Goal: Information Seeking & Learning: Learn about a topic

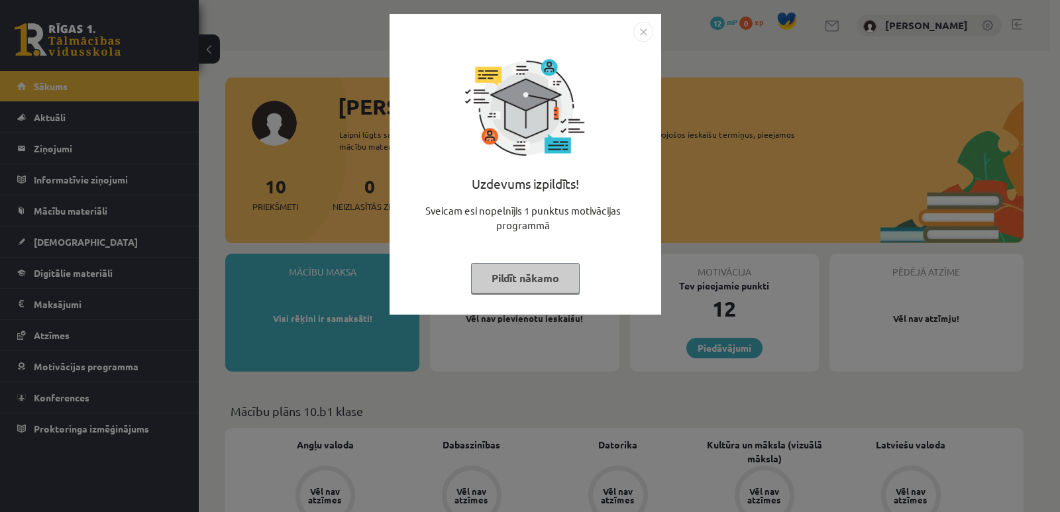
click at [643, 29] on img "Close" at bounding box center [643, 32] width 20 height 20
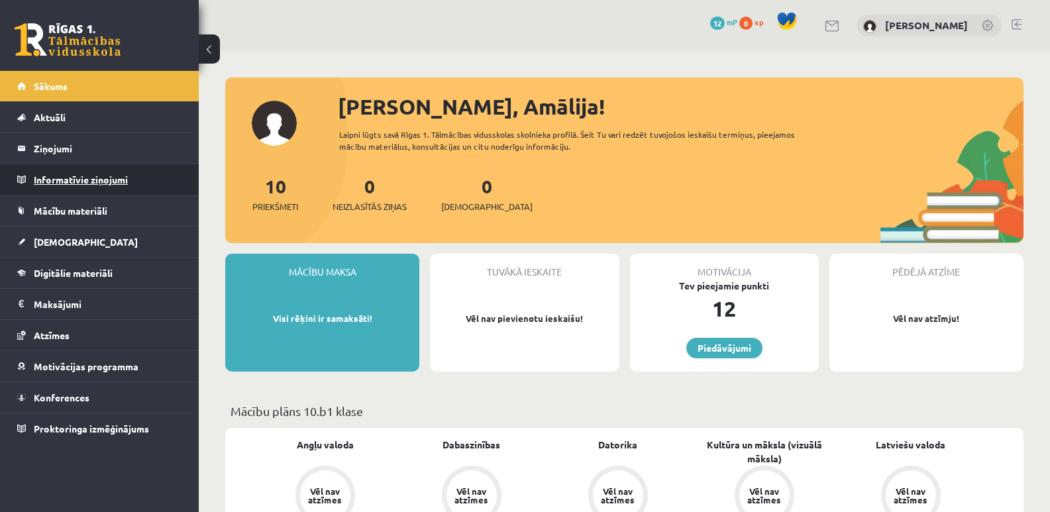
click at [75, 174] on legend "Informatīvie ziņojumi 0" at bounding box center [108, 179] width 148 height 30
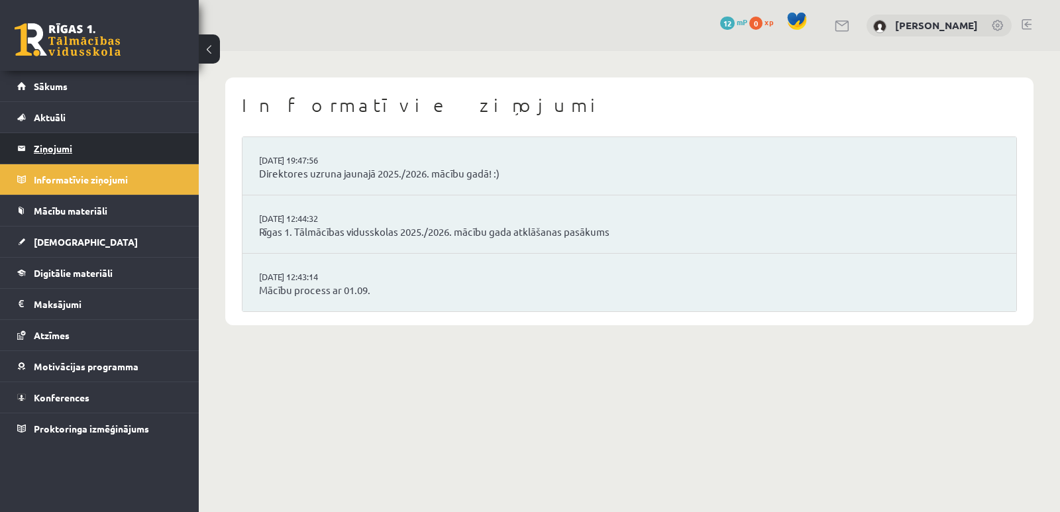
click at [91, 140] on legend "Ziņojumi 0" at bounding box center [108, 148] width 148 height 30
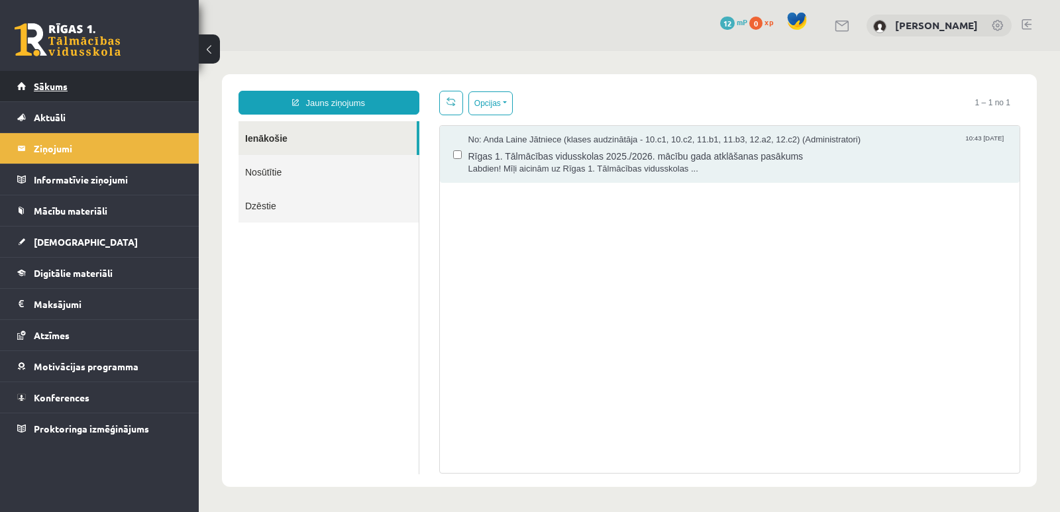
click at [64, 85] on span "Sākums" at bounding box center [51, 86] width 34 height 12
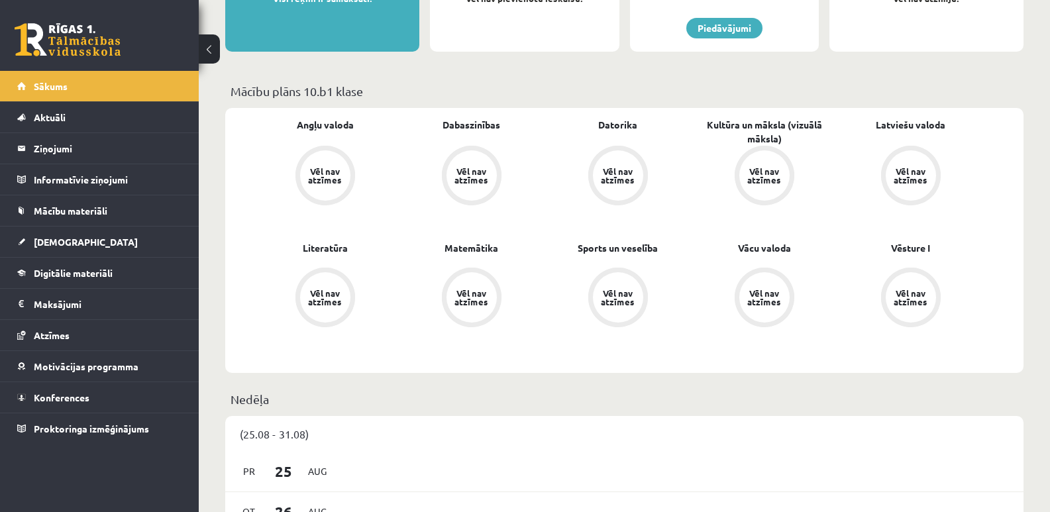
scroll to position [331, 0]
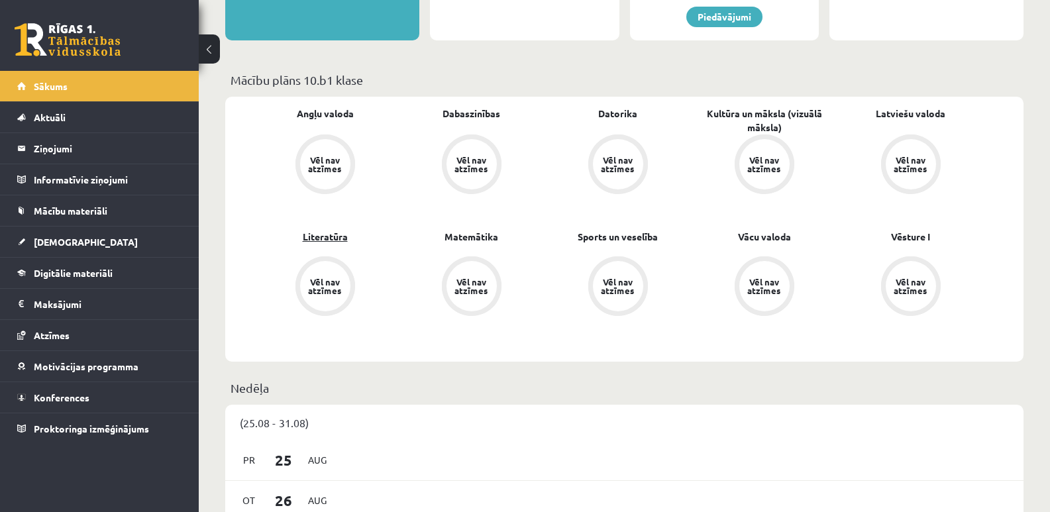
click at [320, 236] on link "Literatūra" at bounding box center [325, 237] width 45 height 14
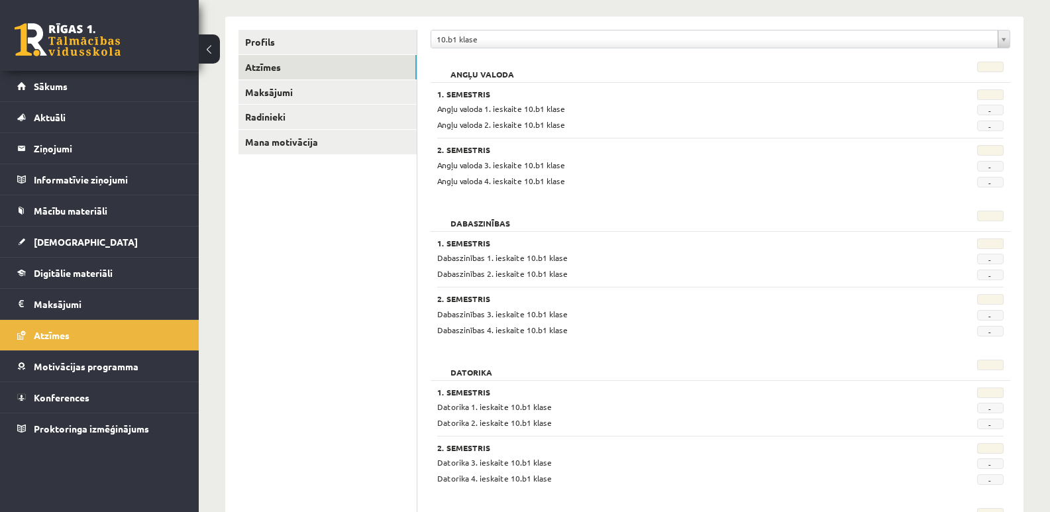
scroll to position [132, 0]
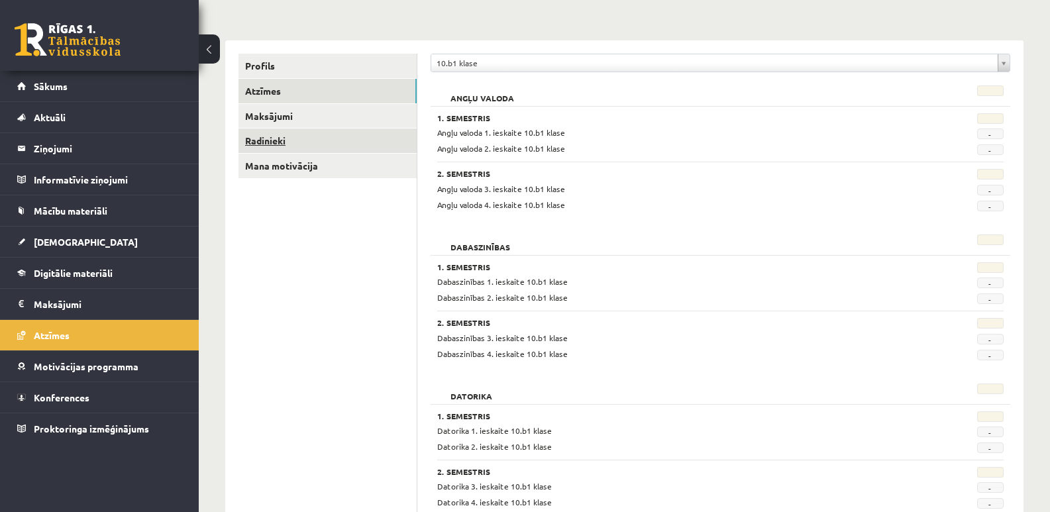
click at [249, 135] on link "Radinieki" at bounding box center [327, 141] width 178 height 25
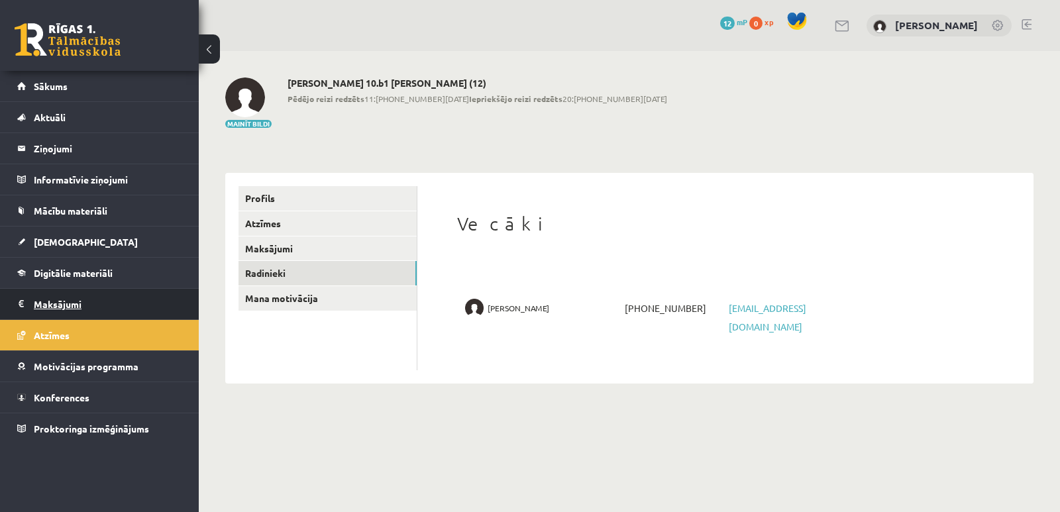
click at [97, 299] on legend "Maksājumi 0" at bounding box center [108, 304] width 148 height 30
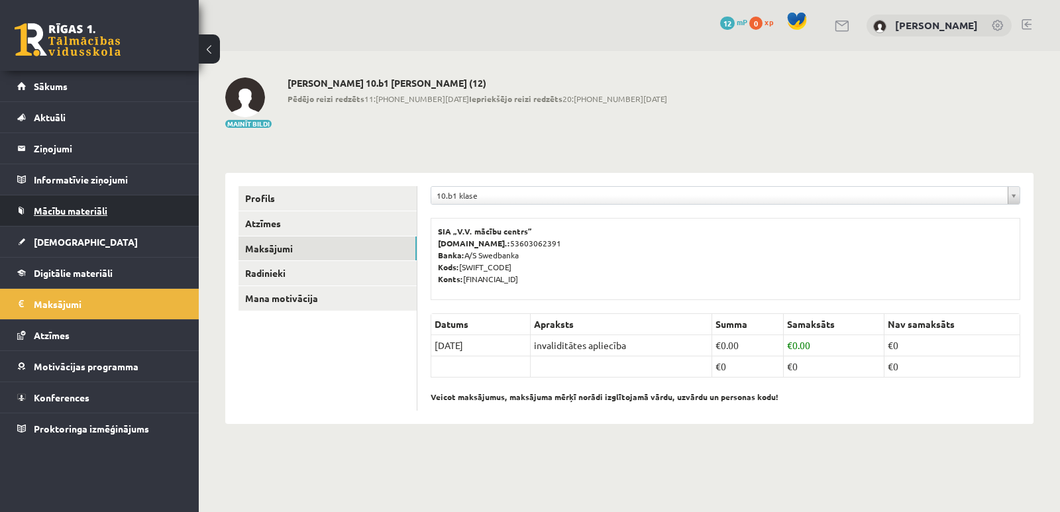
click at [72, 215] on span "Mācību materiāli" at bounding box center [71, 211] width 74 height 12
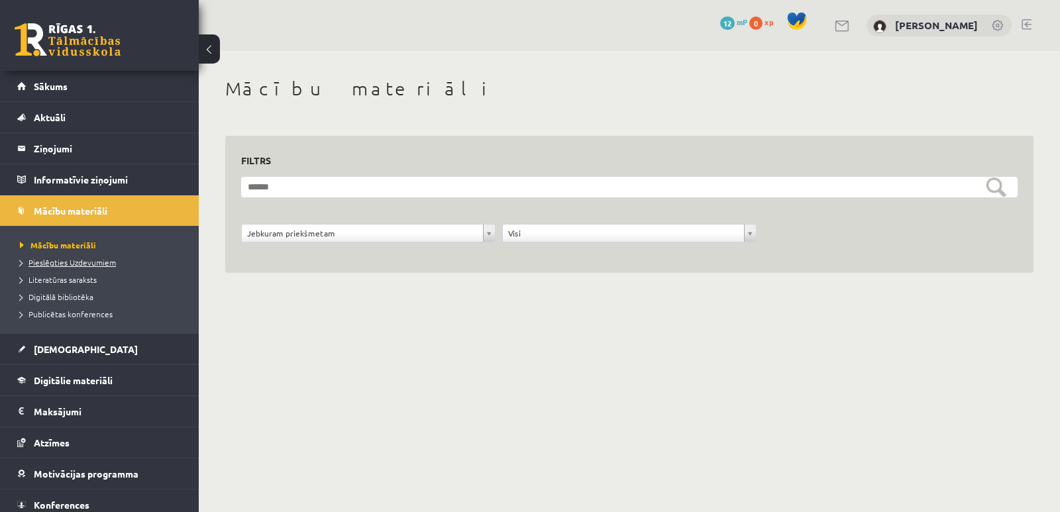
click at [64, 259] on span "Pieslēgties Uzdevumiem" at bounding box center [68, 262] width 96 height 11
click at [72, 180] on legend "Informatīvie ziņojumi 0" at bounding box center [108, 179] width 148 height 30
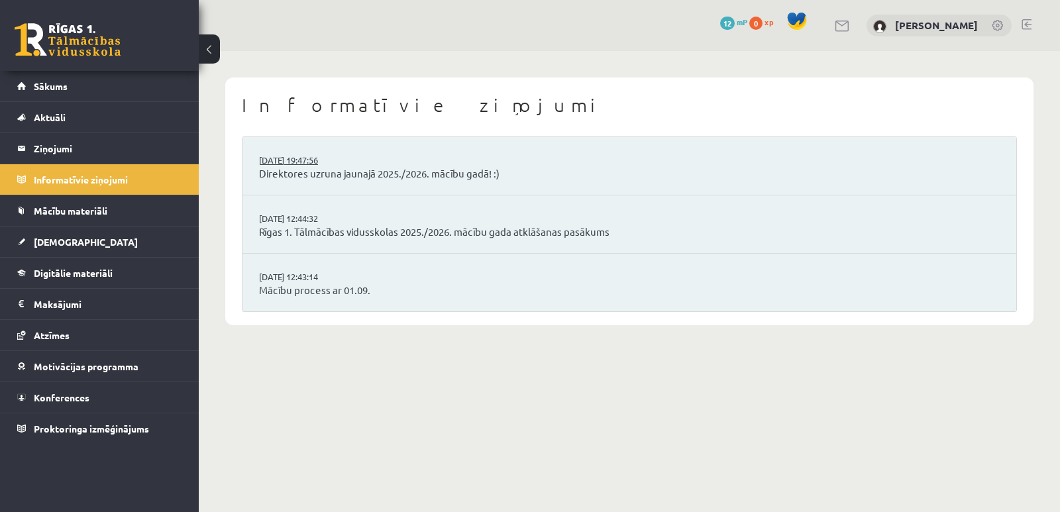
click at [311, 161] on link "29.08.2025 19:47:56" at bounding box center [308, 160] width 99 height 13
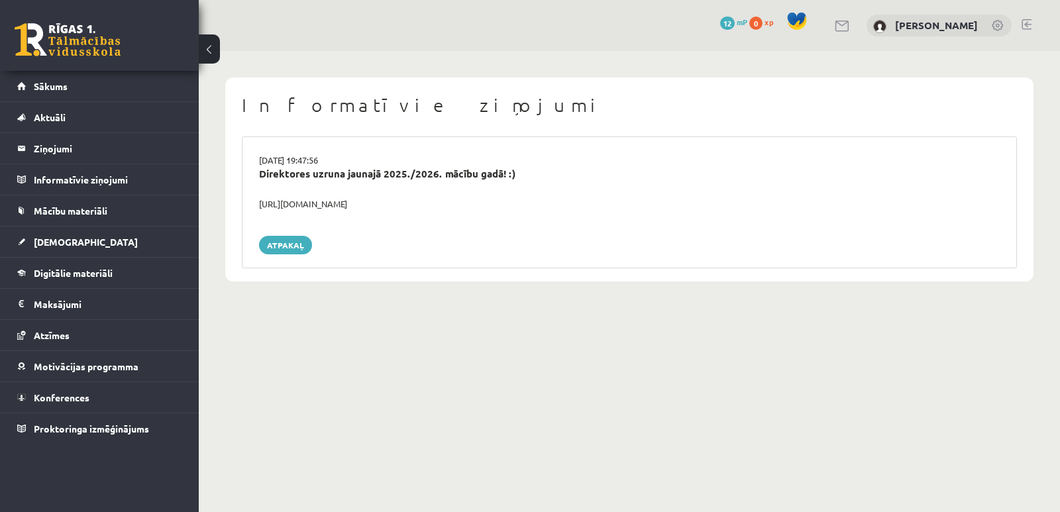
drag, startPoint x: 429, startPoint y: 206, endPoint x: 254, endPoint y: 203, distance: 174.2
click at [254, 203] on div "https://youtube.com/shorts/lM8RsWyzCn4" at bounding box center [629, 203] width 760 height 13
click at [446, 245] on div "Atpakaļ" at bounding box center [629, 245] width 741 height 19
click at [57, 176] on legend "Informatīvie ziņojumi 0" at bounding box center [108, 179] width 148 height 30
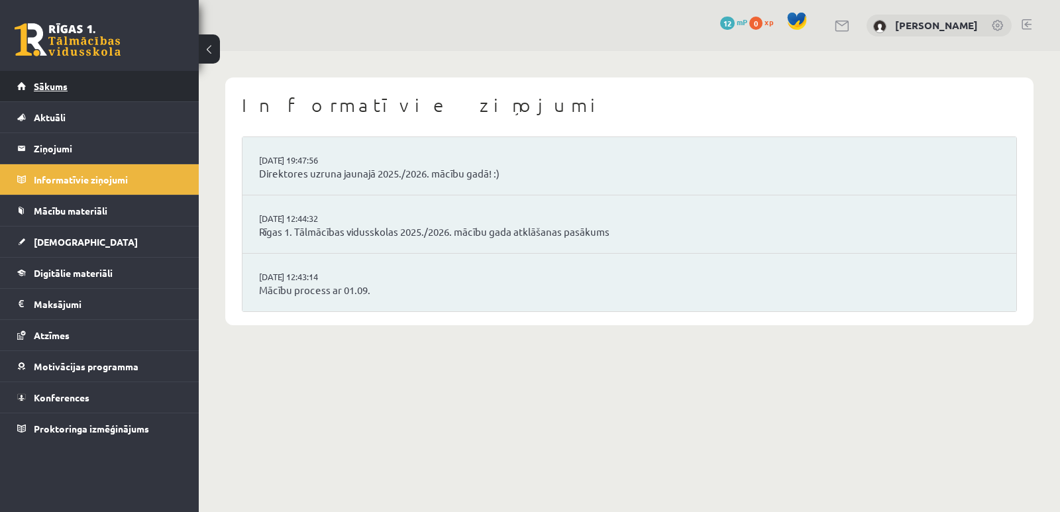
click at [50, 84] on span "Sākums" at bounding box center [51, 86] width 34 height 12
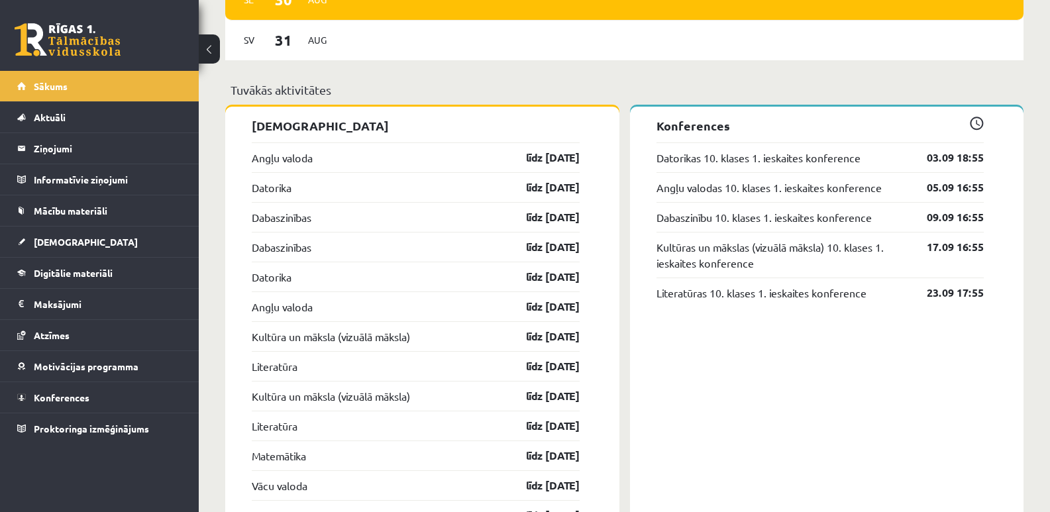
scroll to position [1060, 0]
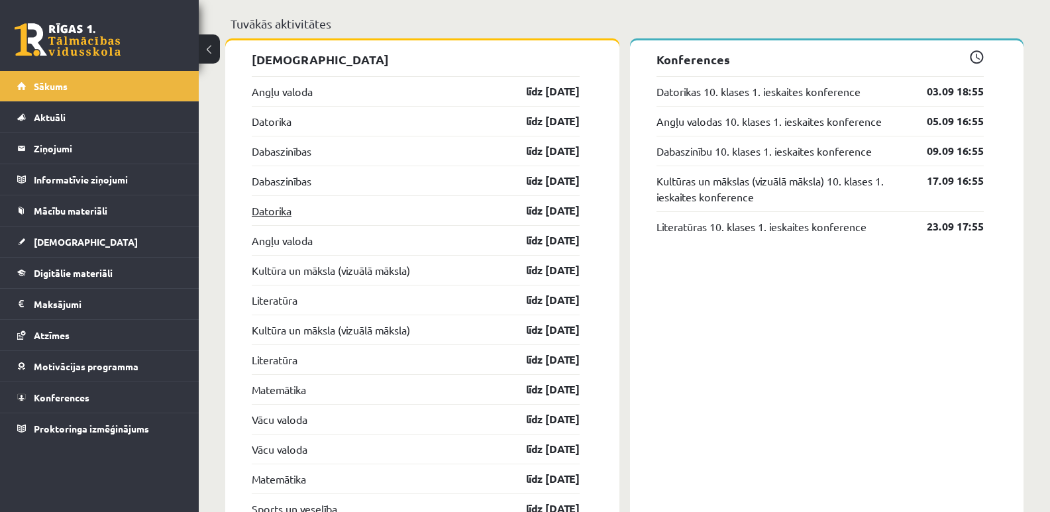
click at [272, 211] on link "Datorika" at bounding box center [272, 211] width 40 height 16
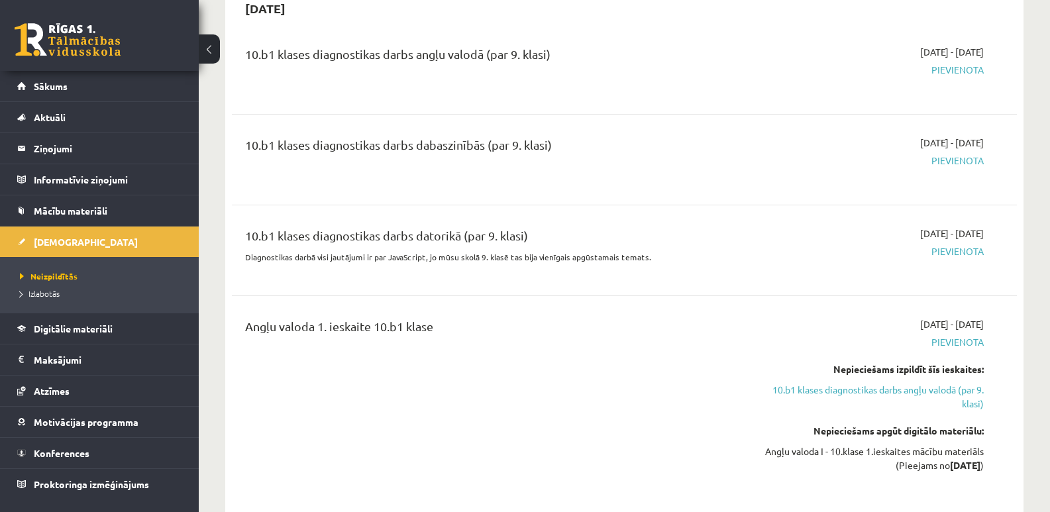
scroll to position [66, 0]
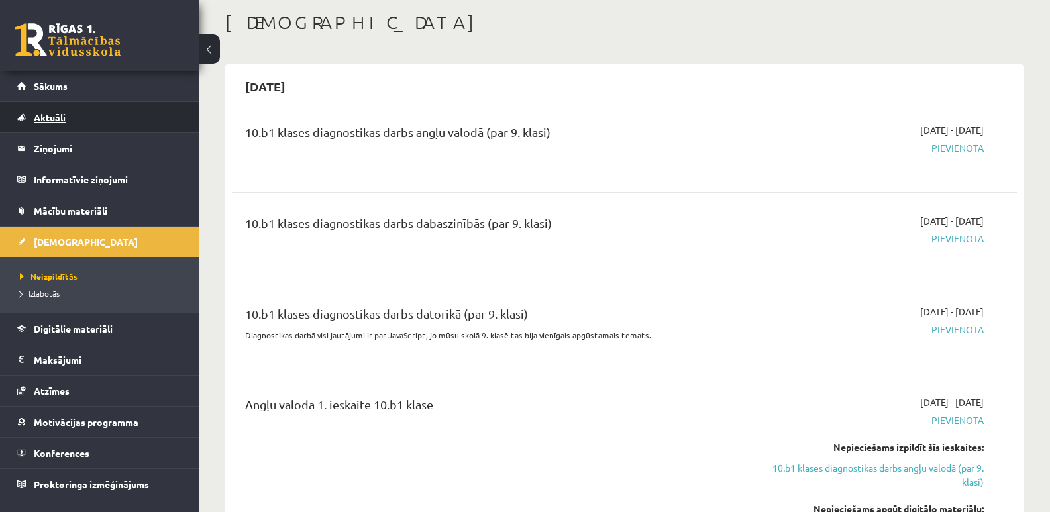
click at [40, 114] on span "Aktuāli" at bounding box center [50, 117] width 32 height 12
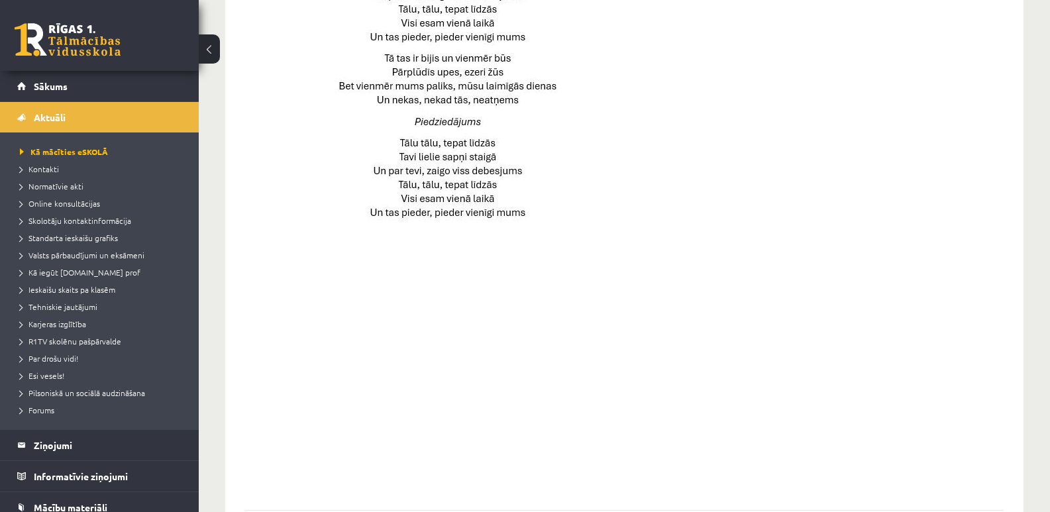
scroll to position [927, 0]
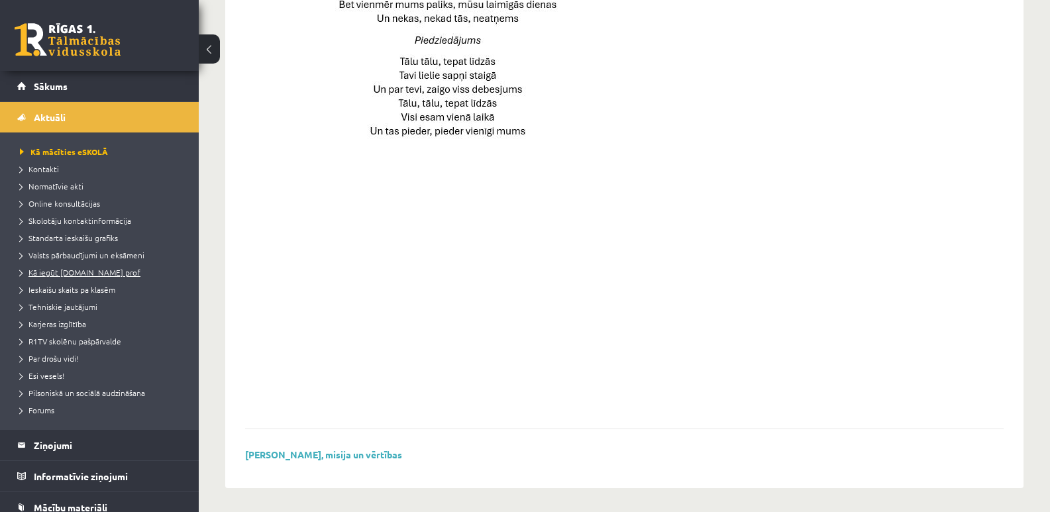
click at [46, 270] on span "Kā iegūt [DOMAIN_NAME] prof" at bounding box center [80, 272] width 121 height 11
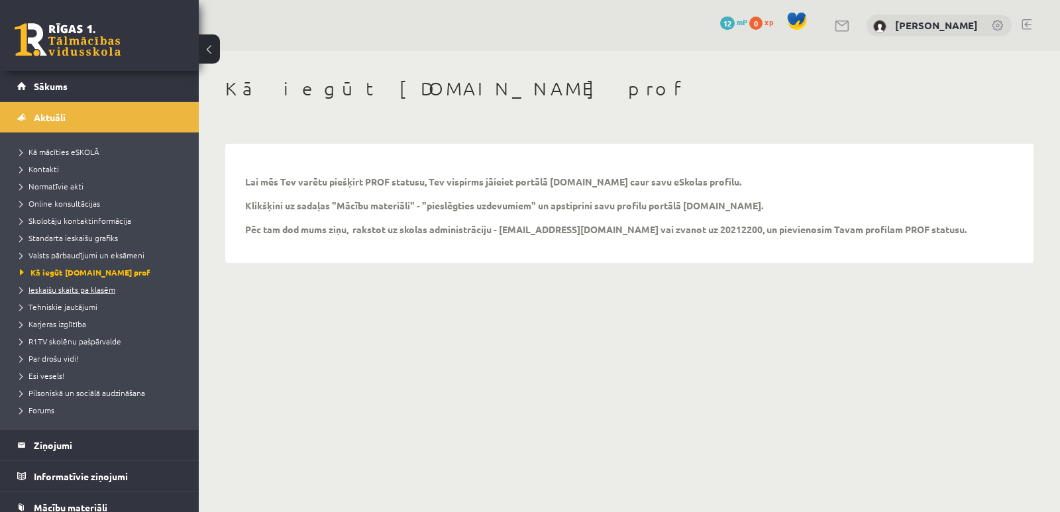
click at [77, 291] on span "Ieskaišu skaits pa klasēm" at bounding box center [67, 289] width 95 height 11
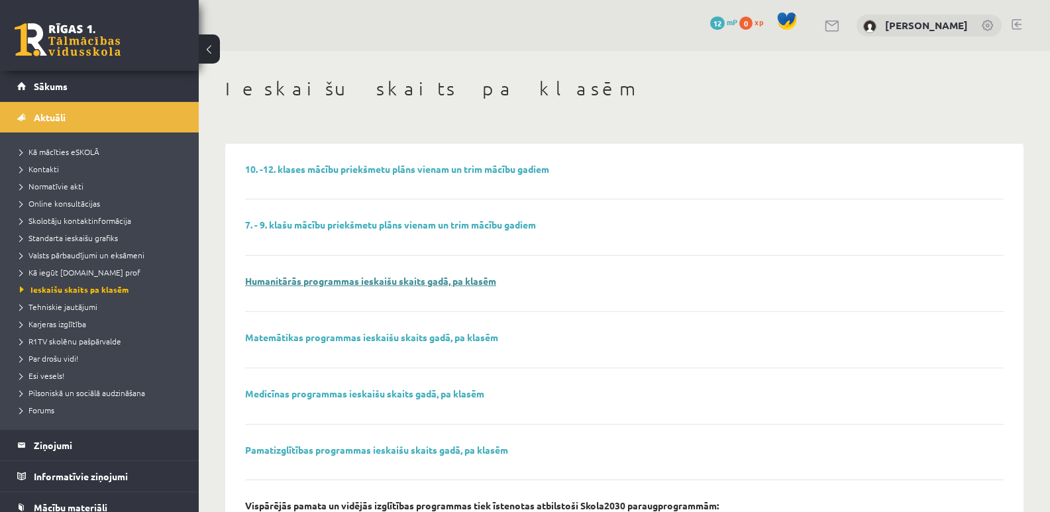
click at [326, 280] on link "Humanitārās programmas ieskaišu skaits gadā, pa klasēm" at bounding box center [370, 281] width 251 height 12
click at [46, 154] on span "Kā mācīties eSKOLĀ" at bounding box center [59, 151] width 79 height 11
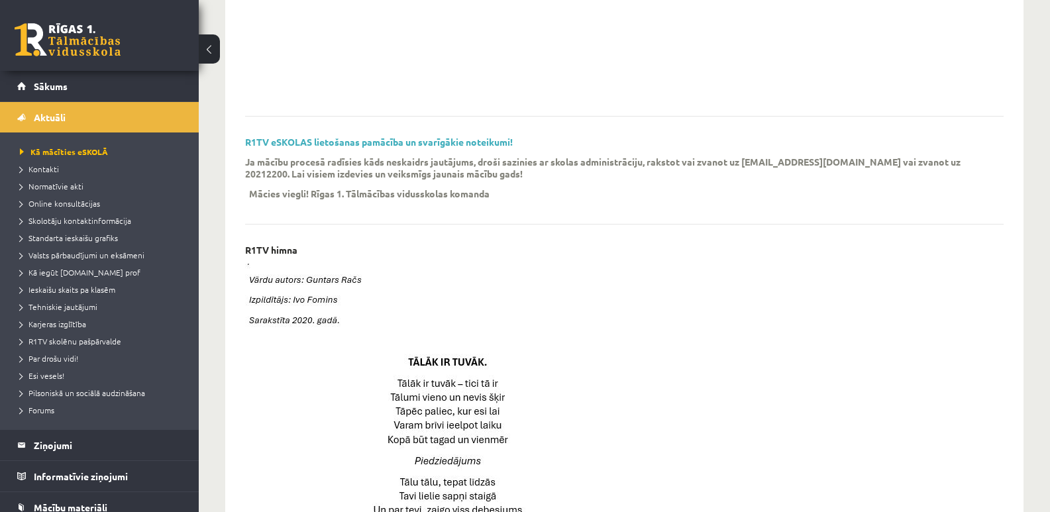
scroll to position [397, 0]
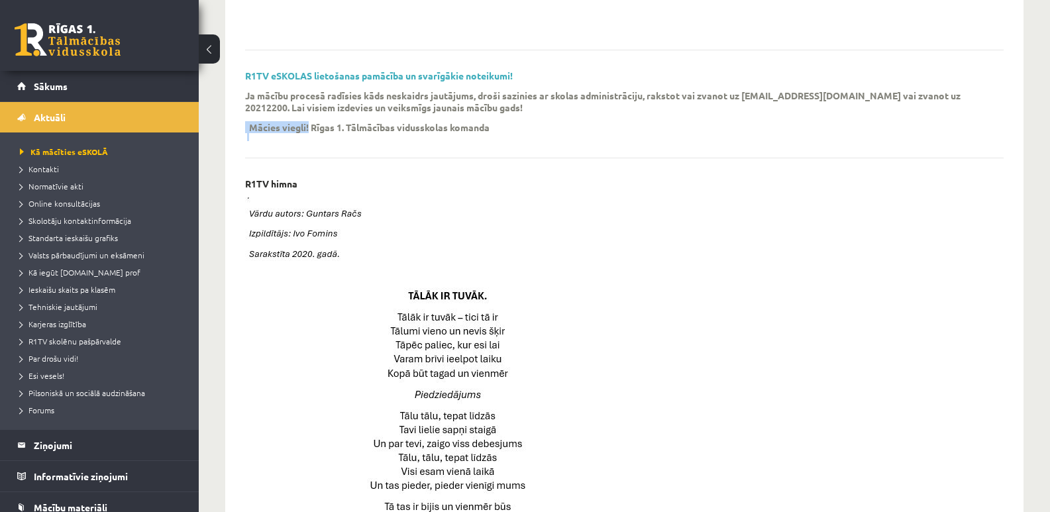
drag, startPoint x: 309, startPoint y: 127, endPoint x: 245, endPoint y: 127, distance: 64.3
click at [245, 127] on span "Ja mācību procesā radīsies kāds neskaidrs jautājums, droši sazinies ar skolas a…" at bounding box center [614, 118] width 739 height 30
click at [264, 124] on p "Mācies viegli!" at bounding box center [279, 127] width 60 height 12
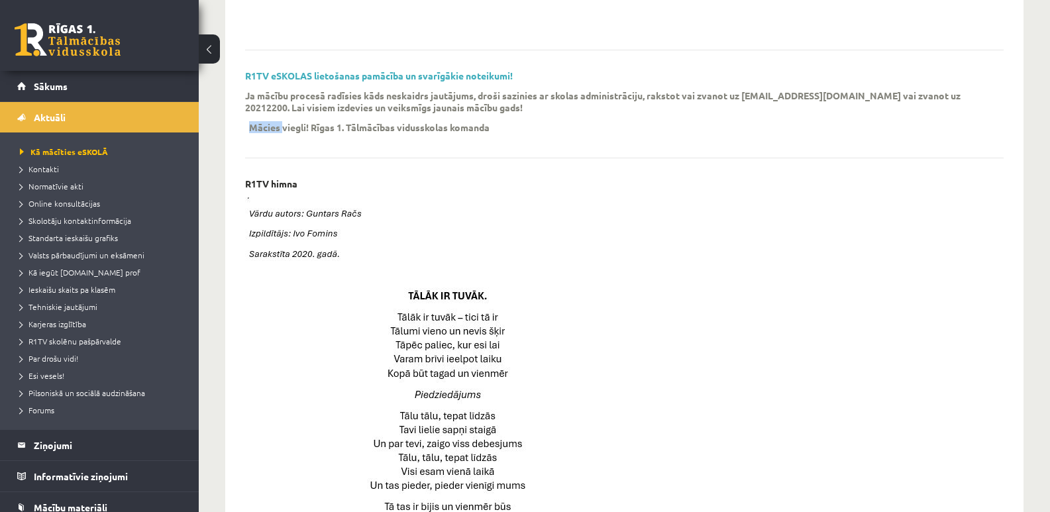
click at [264, 124] on p "Mācies viegli!" at bounding box center [279, 127] width 60 height 12
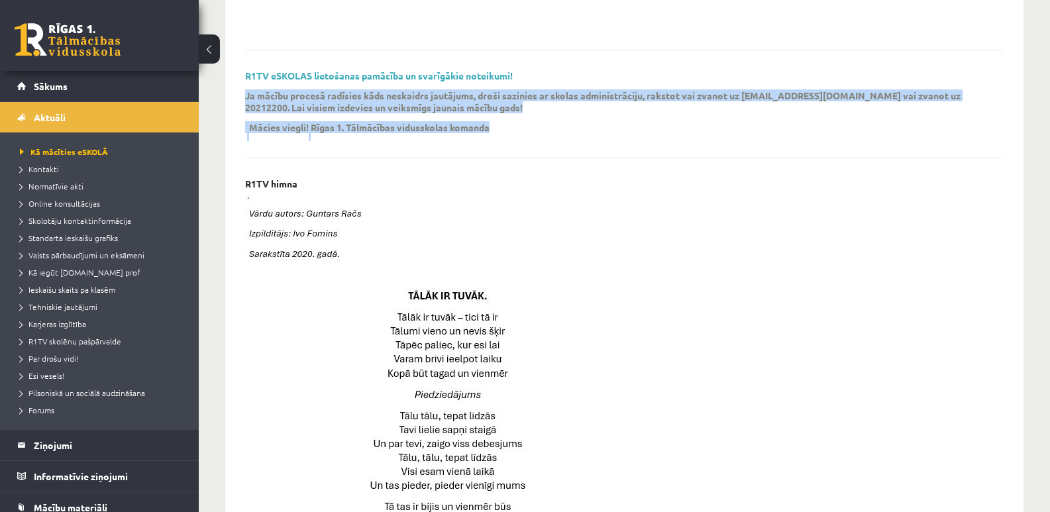
click at [264, 124] on p "Mācies viegli!" at bounding box center [279, 127] width 60 height 12
click at [327, 154] on div "R1TV eSKOLAS lietošanas pamācība un svarīgākie noteikumi! Ja mācību procesā rad…" at bounding box center [624, 114] width 758 height 88
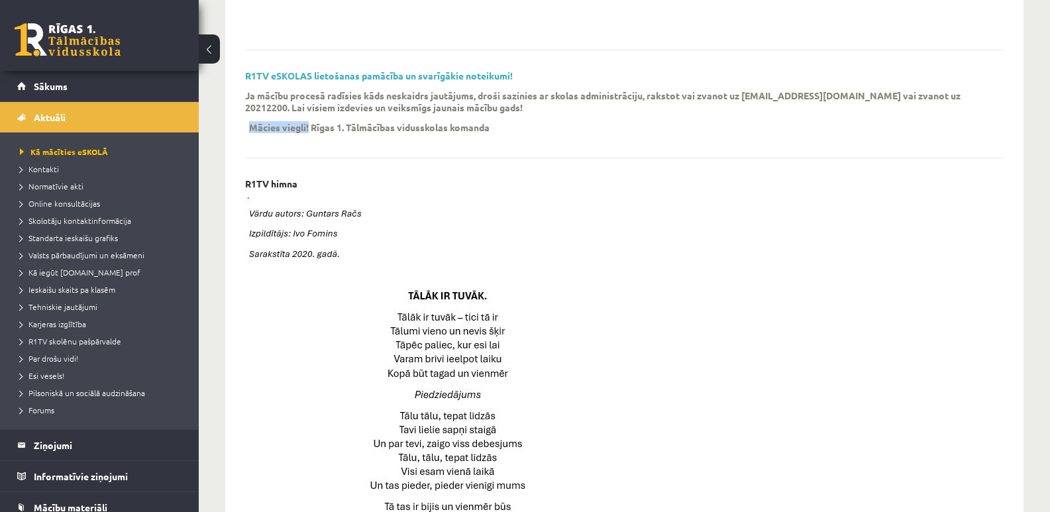
drag, startPoint x: 309, startPoint y: 129, endPoint x: 250, endPoint y: 125, distance: 59.8
click at [250, 125] on span "Ja mācību procesā radīsies kāds neskaidrs jautājums, droši sazinies ar skolas a…" at bounding box center [614, 118] width 739 height 30
click at [541, 211] on img at bounding box center [444, 441] width 399 height 488
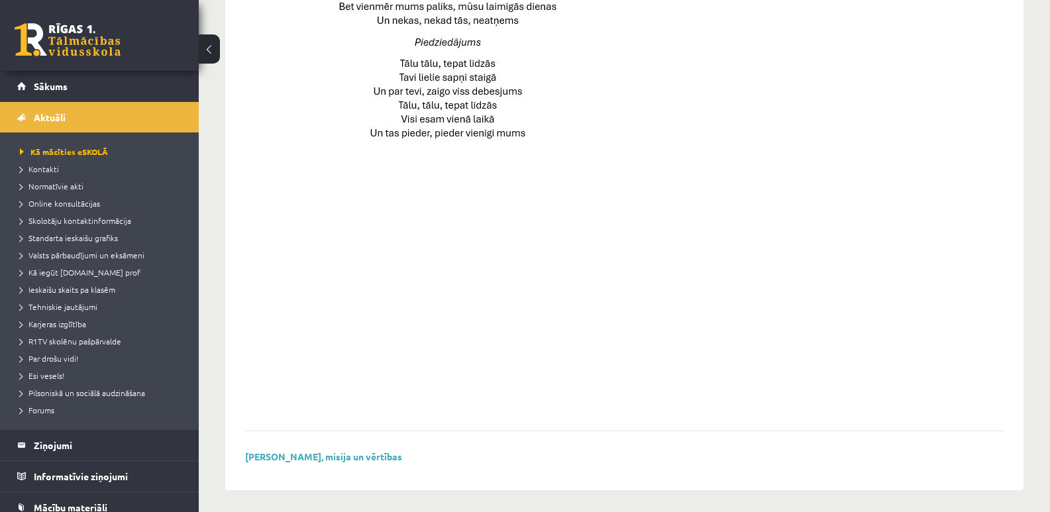
scroll to position [931, 0]
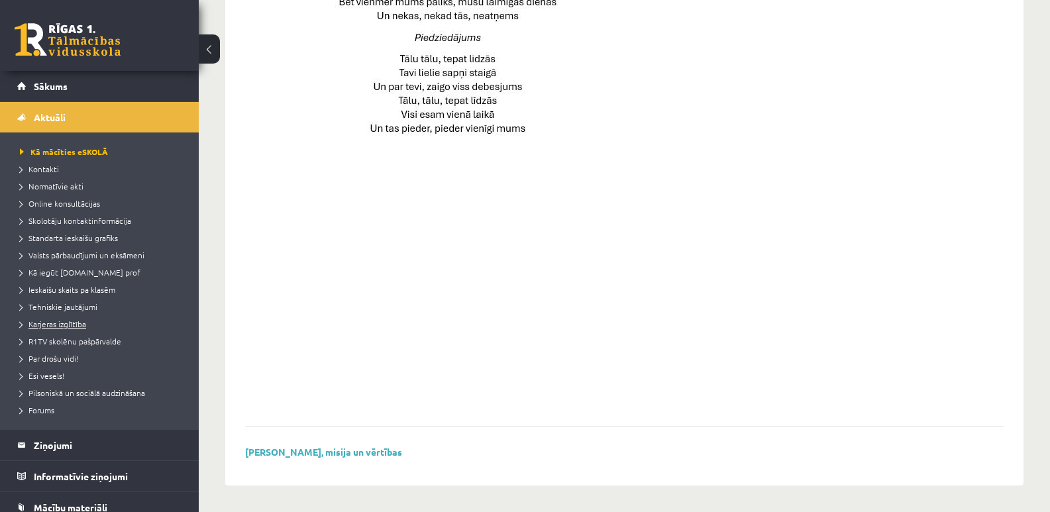
click at [75, 323] on span "Karjeras izglītība" at bounding box center [53, 324] width 66 height 11
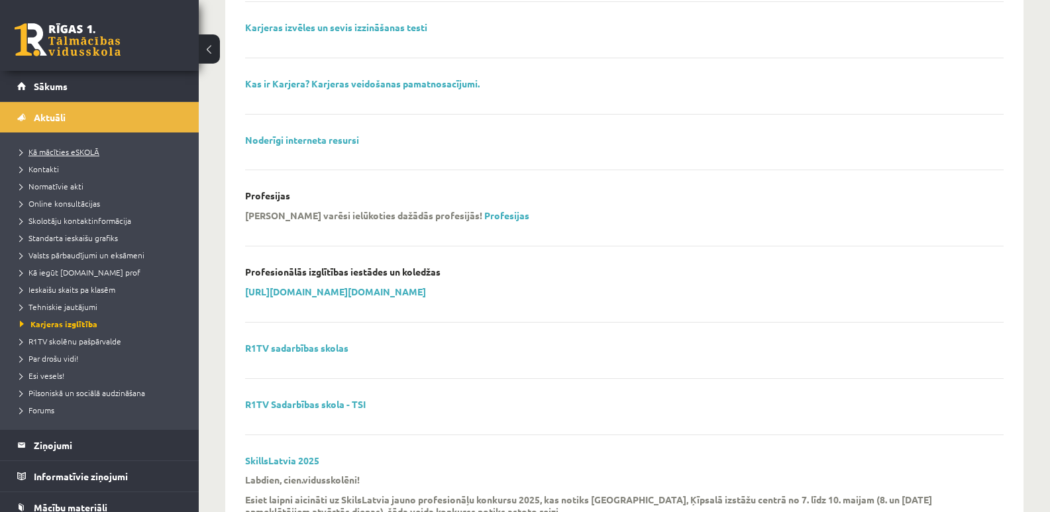
click at [53, 152] on span "Kā mācīties eSKOLĀ" at bounding box center [59, 151] width 79 height 11
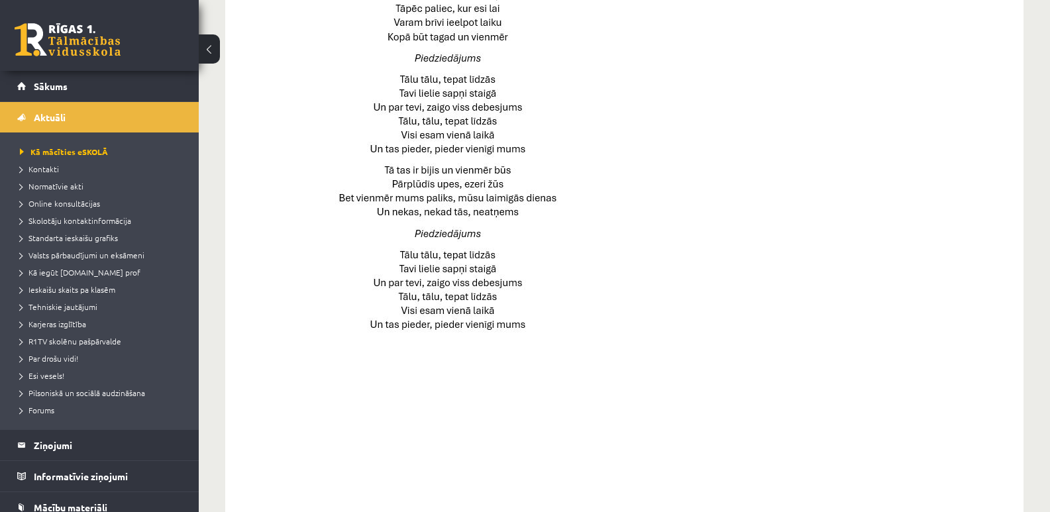
scroll to position [733, 0]
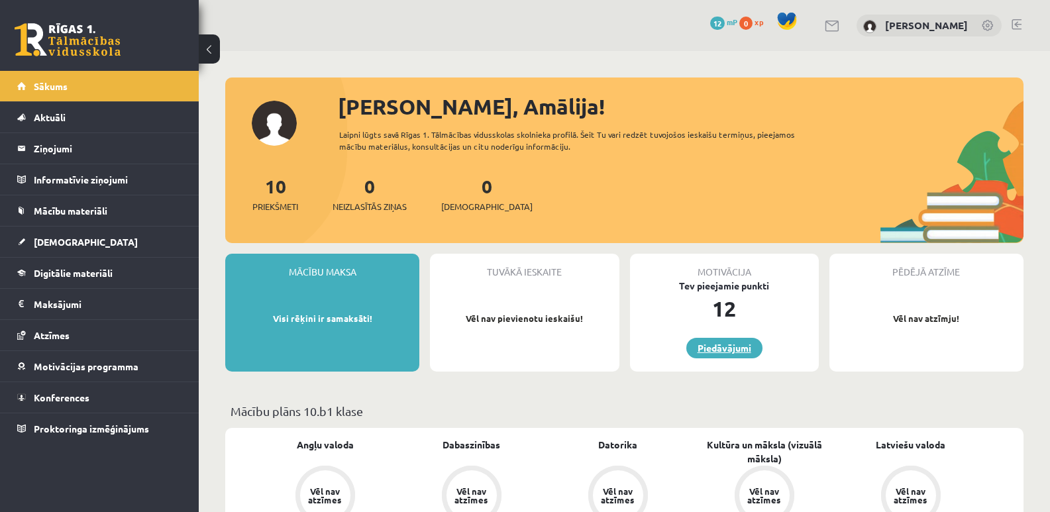
click at [714, 346] on link "Piedāvājumi" at bounding box center [724, 348] width 76 height 21
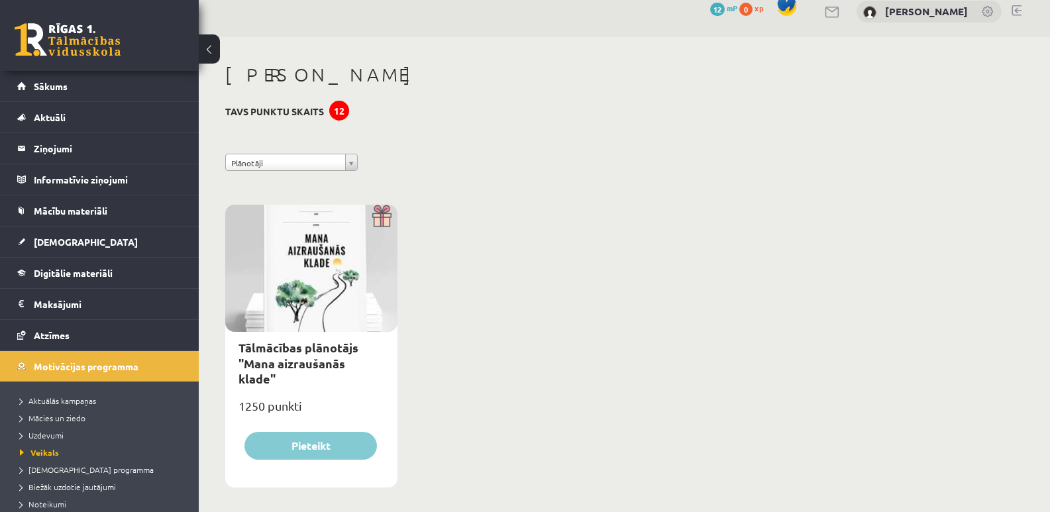
scroll to position [26, 0]
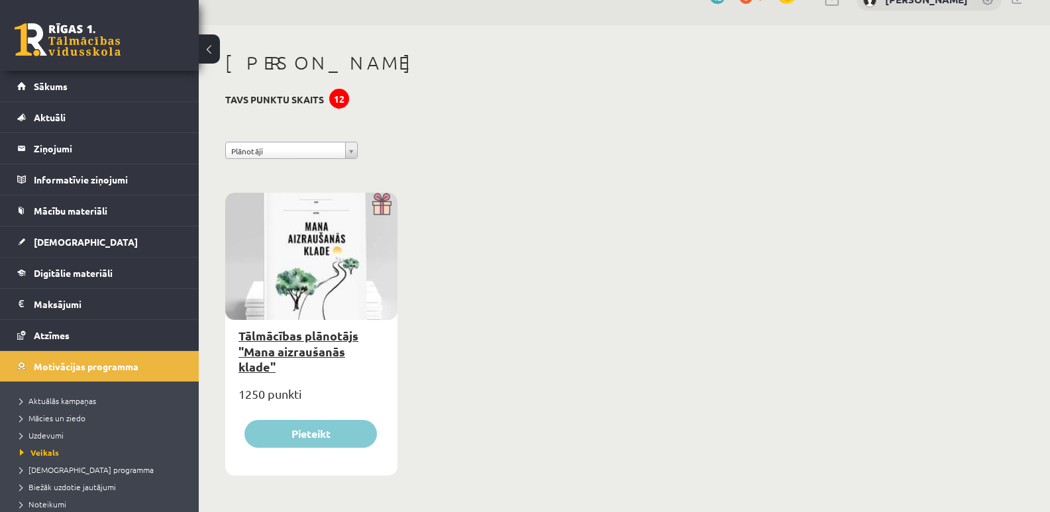
click at [313, 348] on link "Tālmācības plānotājs "Mana aizraušanās klade"" at bounding box center [298, 351] width 120 height 46
type input "*"
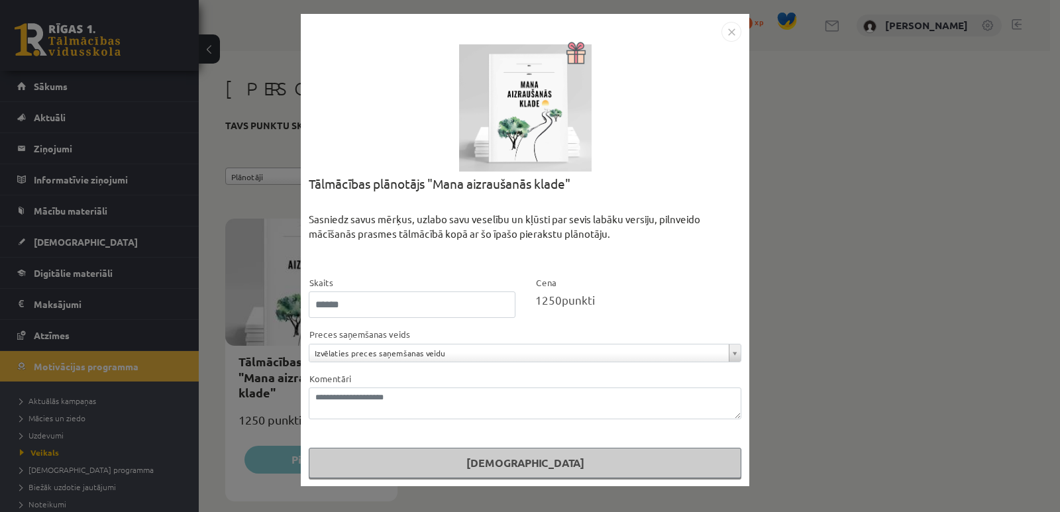
click at [734, 26] on img "Close" at bounding box center [731, 32] width 20 height 20
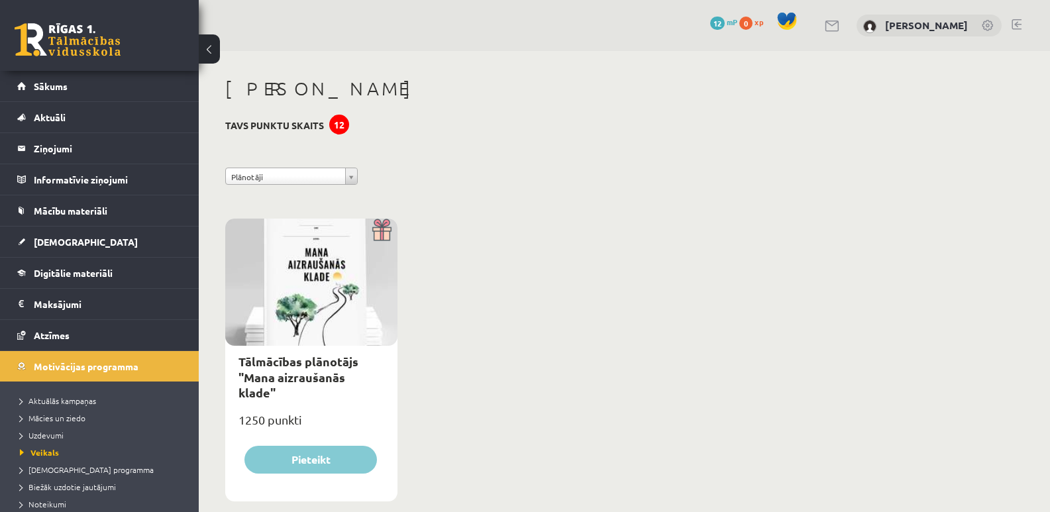
scroll to position [26, 0]
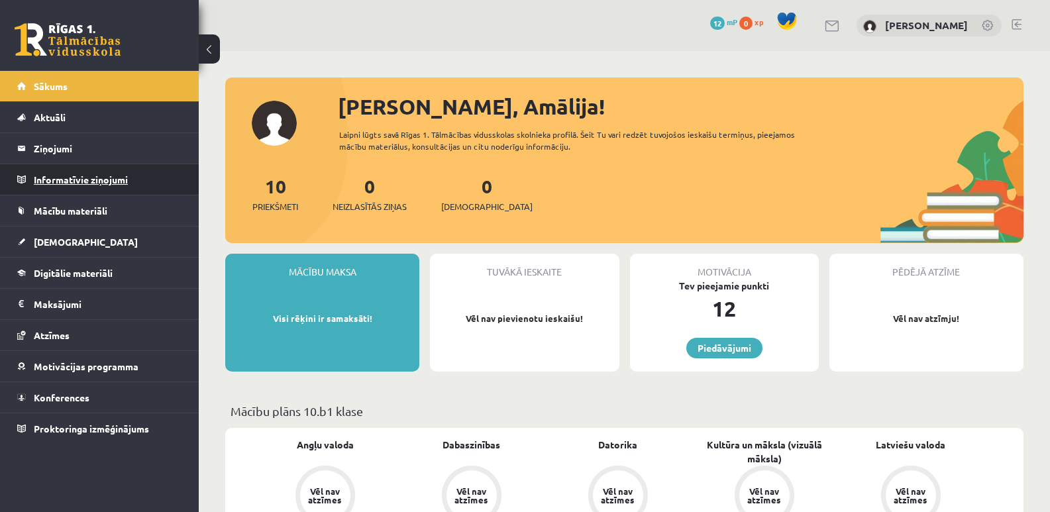
click at [97, 175] on legend "Informatīvie ziņojumi 0" at bounding box center [108, 179] width 148 height 30
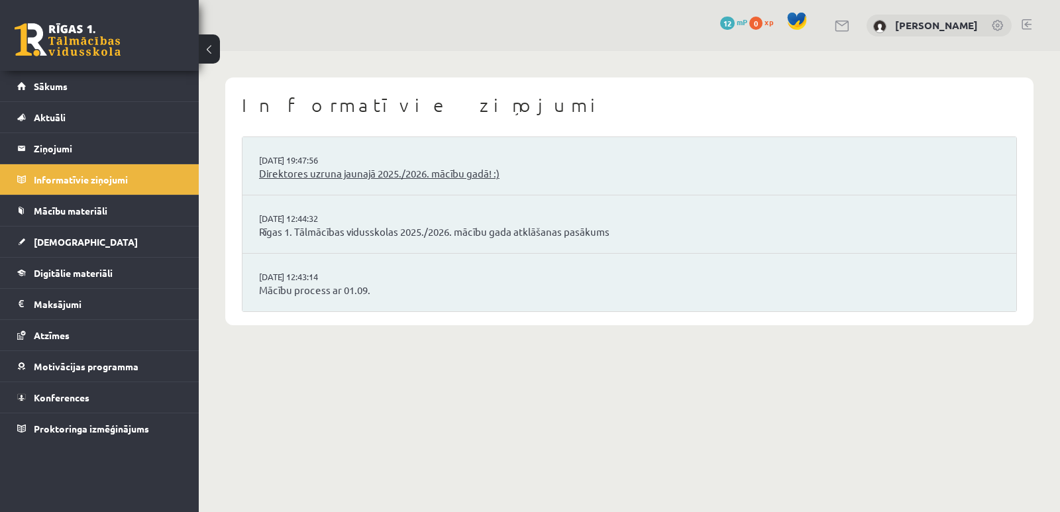
click at [366, 168] on link "Direktores uzruna jaunajā 2025./2026. mācību gadā! :)" at bounding box center [629, 173] width 741 height 15
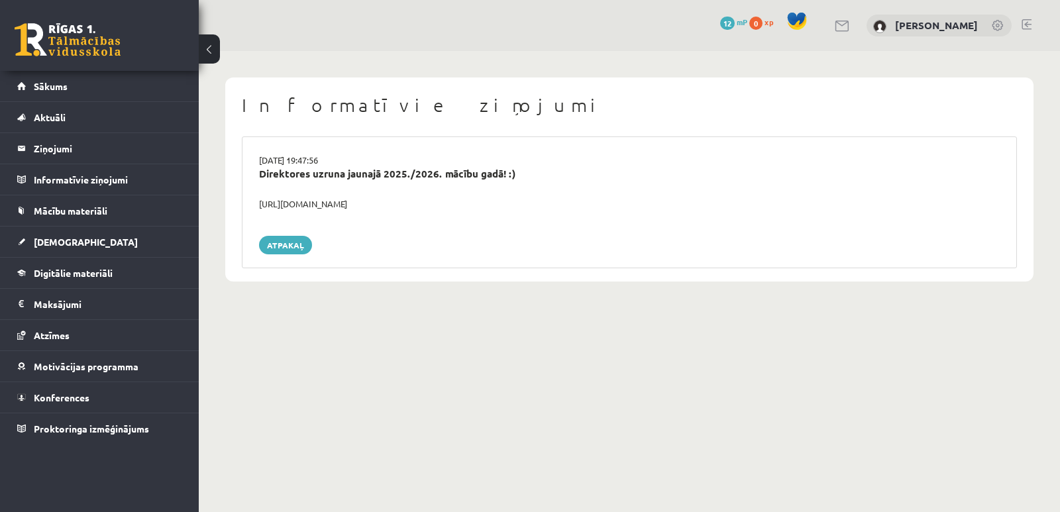
drag, startPoint x: 427, startPoint y: 200, endPoint x: 258, endPoint y: 200, distance: 168.9
click at [258, 200] on div "[URL][DOMAIN_NAME]" at bounding box center [629, 203] width 760 height 13
click at [500, 209] on div "[URL][DOMAIN_NAME]" at bounding box center [629, 203] width 760 height 13
click at [216, 48] on button at bounding box center [209, 48] width 21 height 29
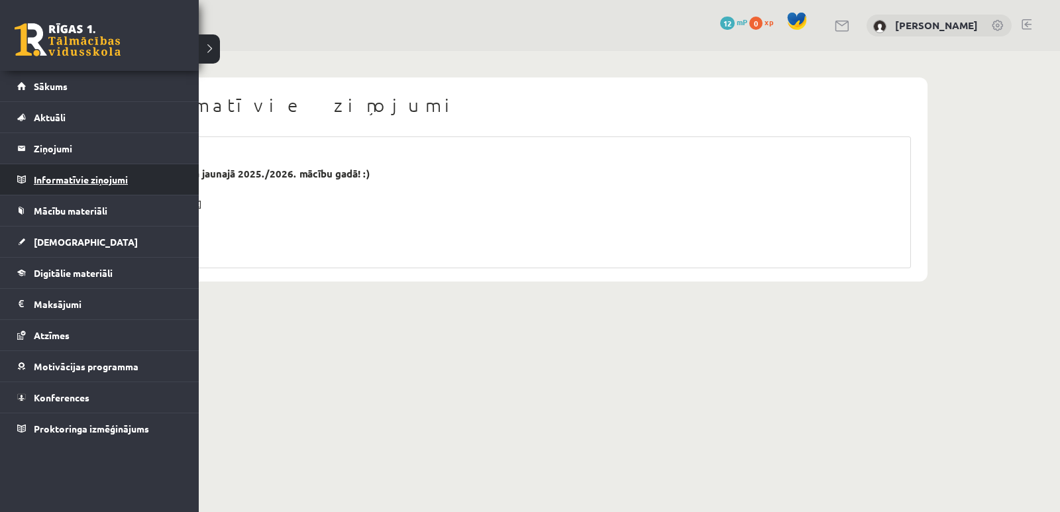
click at [67, 180] on legend "Informatīvie ziņojumi 0" at bounding box center [108, 179] width 148 height 30
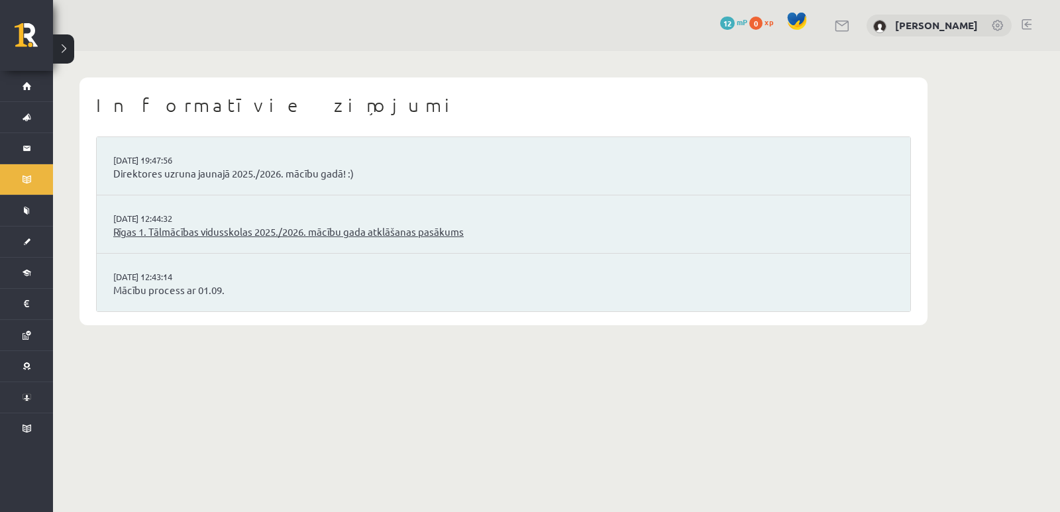
click at [183, 225] on link "Rīgas 1. Tālmācības vidusskolas 2025./2026. mācību gada atklāšanas pasākums" at bounding box center [503, 232] width 780 height 15
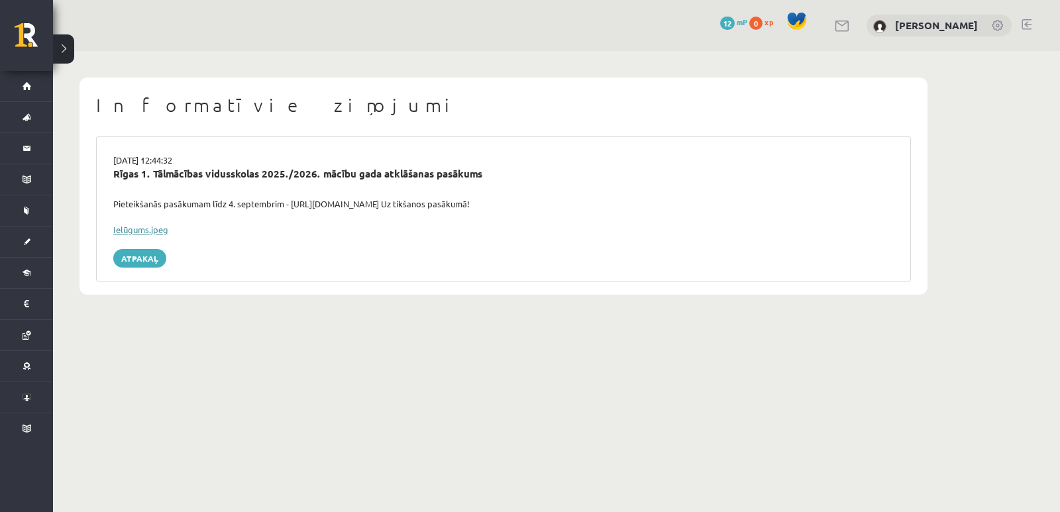
click at [146, 231] on link "Ielūgums.jpeg" at bounding box center [140, 229] width 55 height 11
drag, startPoint x: 444, startPoint y: 205, endPoint x: 292, endPoint y: 205, distance: 151.7
click at [292, 205] on div "Pieteikšanās pasākumam līdz 4. septembrim - https://forms.gle/3LWjJyadUWzknJDe9…" at bounding box center [503, 203] width 800 height 13
click at [429, 247] on div "29.08.2025 12:44:32 Rīgas 1. Tālmācības vidusskolas 2025./2026. mācību gada atk…" at bounding box center [503, 208] width 815 height 145
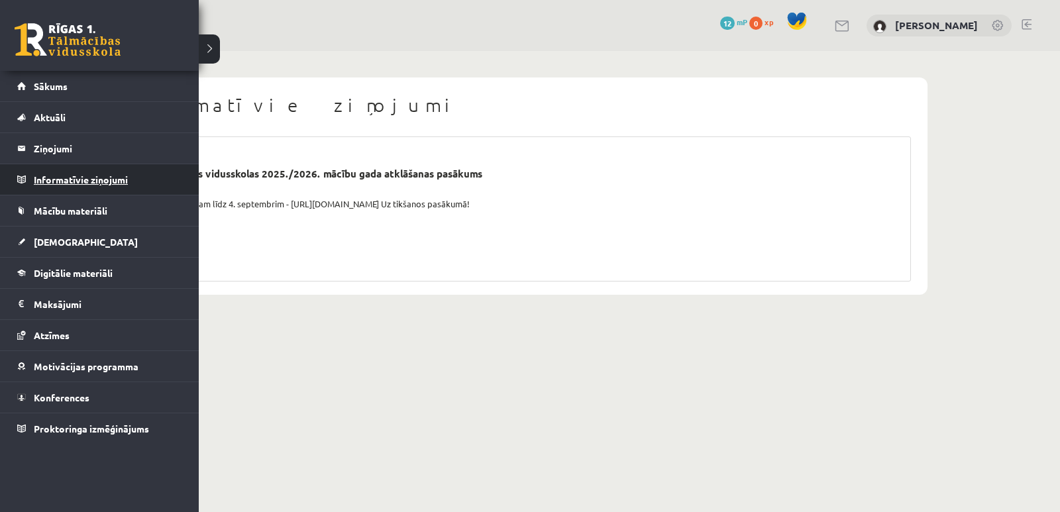
click at [95, 178] on legend "Informatīvie ziņojumi 0" at bounding box center [108, 179] width 148 height 30
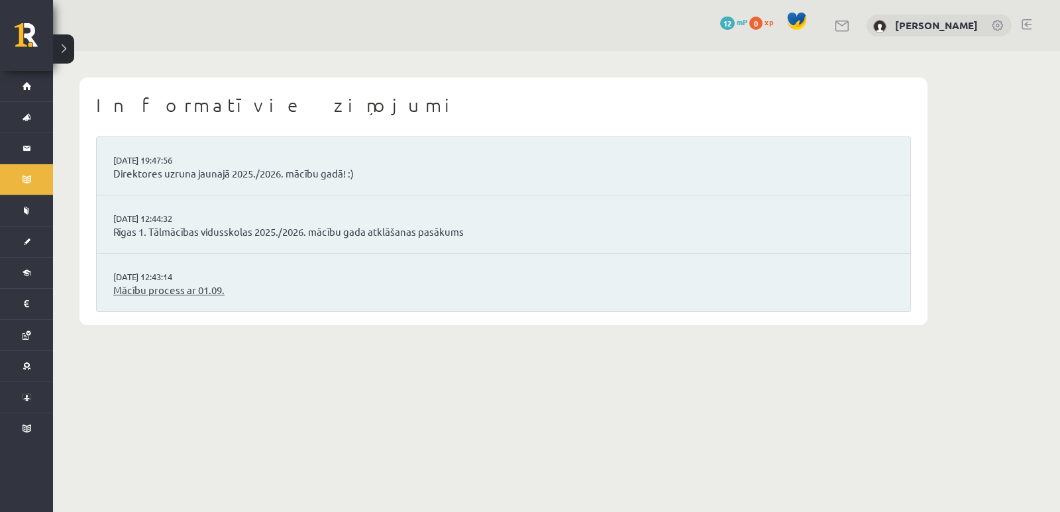
click at [191, 291] on link "Mācību process ar 01.09." at bounding box center [503, 290] width 780 height 15
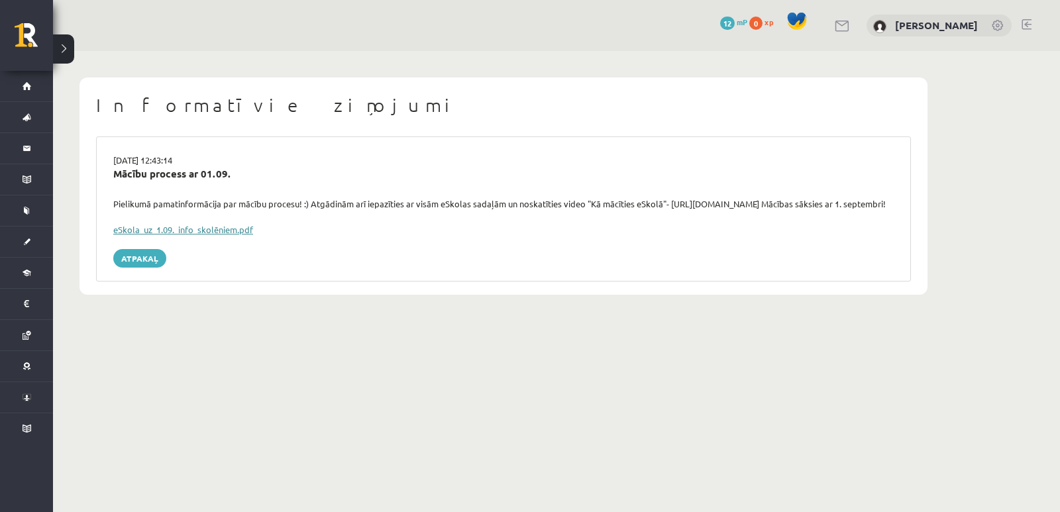
click at [238, 235] on link "eSkola_uz_1.09._info_skolēniem.pdf" at bounding box center [183, 229] width 140 height 11
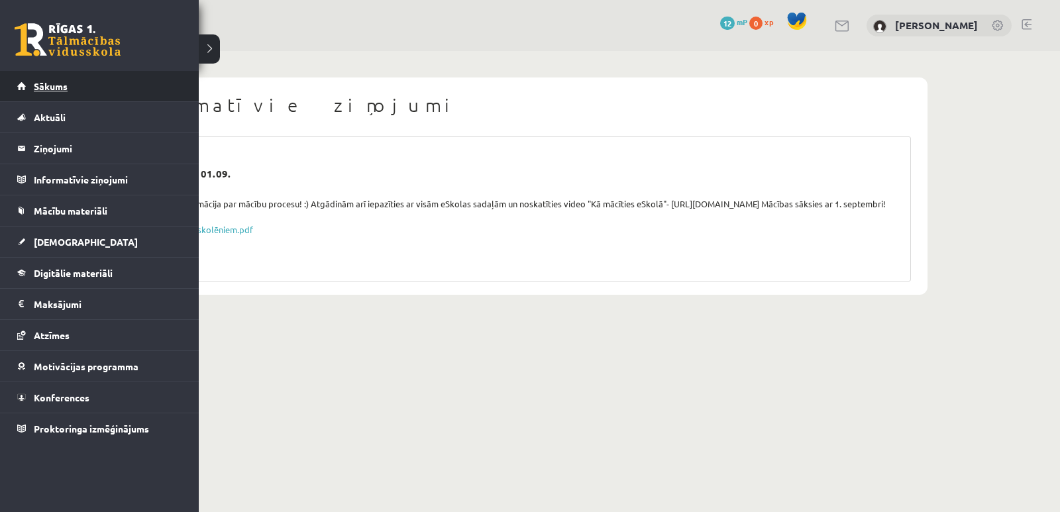
click at [57, 87] on span "Sākums" at bounding box center [51, 86] width 34 height 12
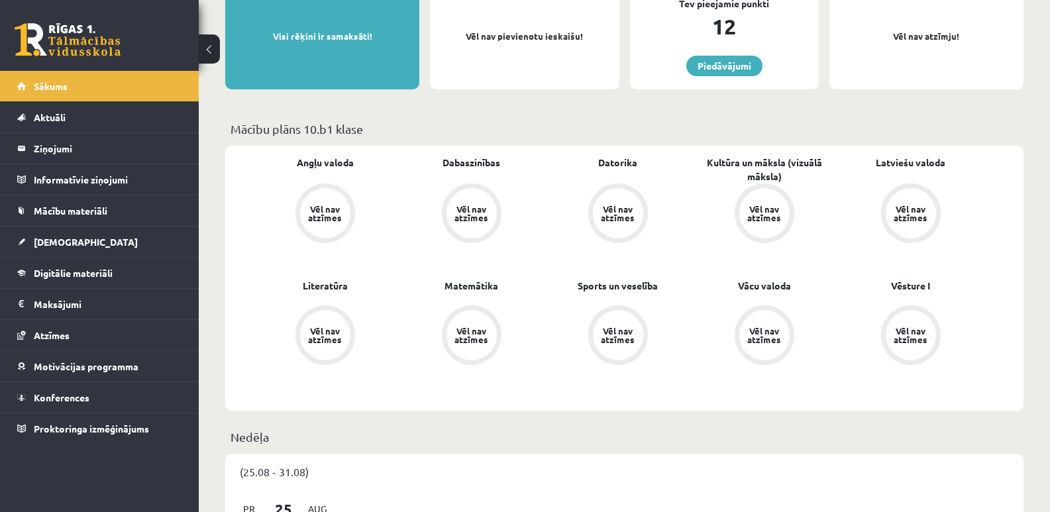
scroll to position [331, 0]
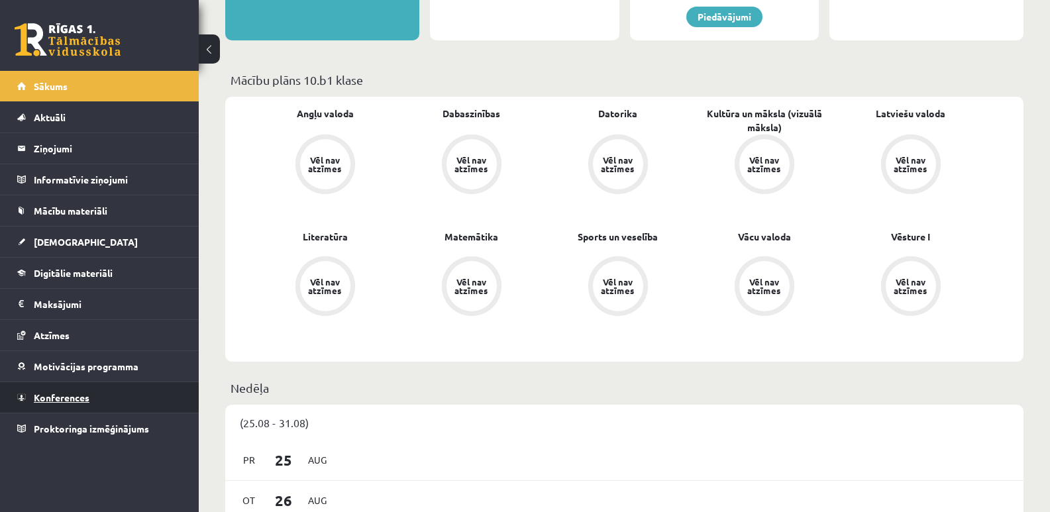
click at [83, 395] on span "Konferences" at bounding box center [62, 397] width 56 height 12
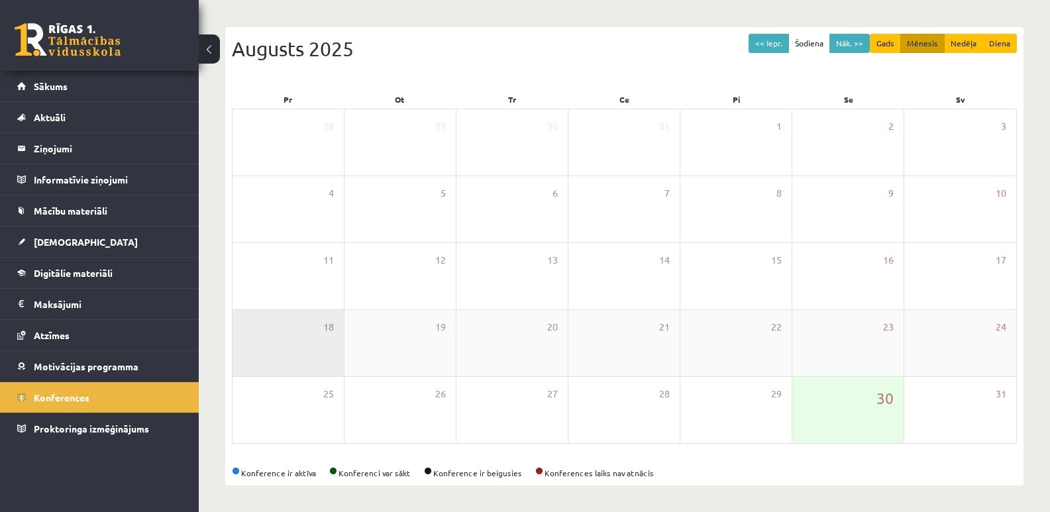
scroll to position [121, 0]
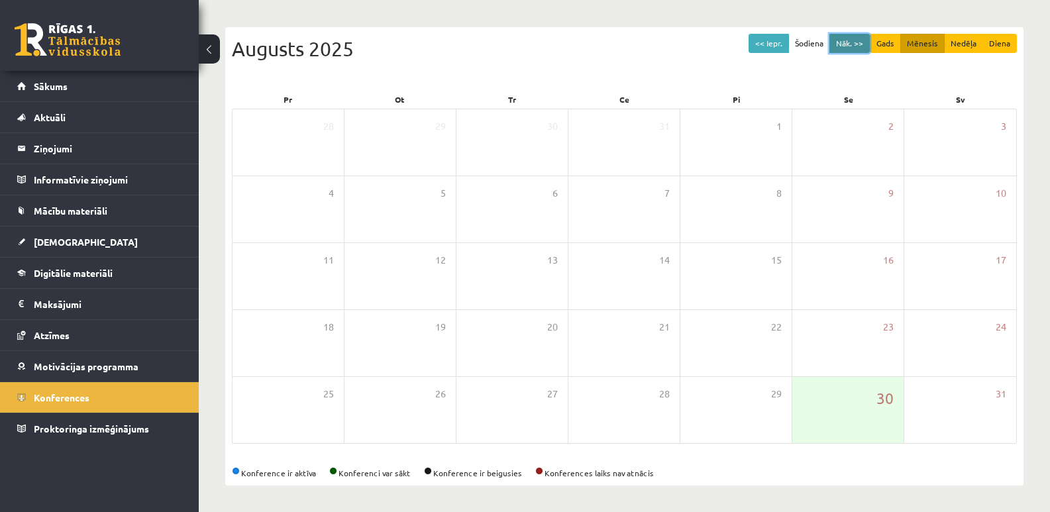
click at [855, 45] on button "Nāk. >>" at bounding box center [849, 43] width 40 height 19
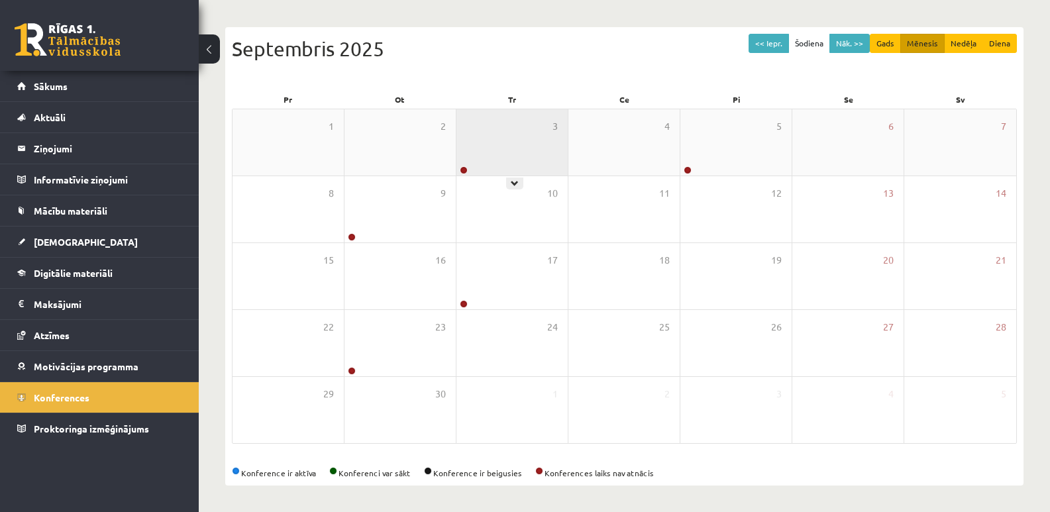
click at [490, 151] on div "3" at bounding box center [511, 142] width 111 height 66
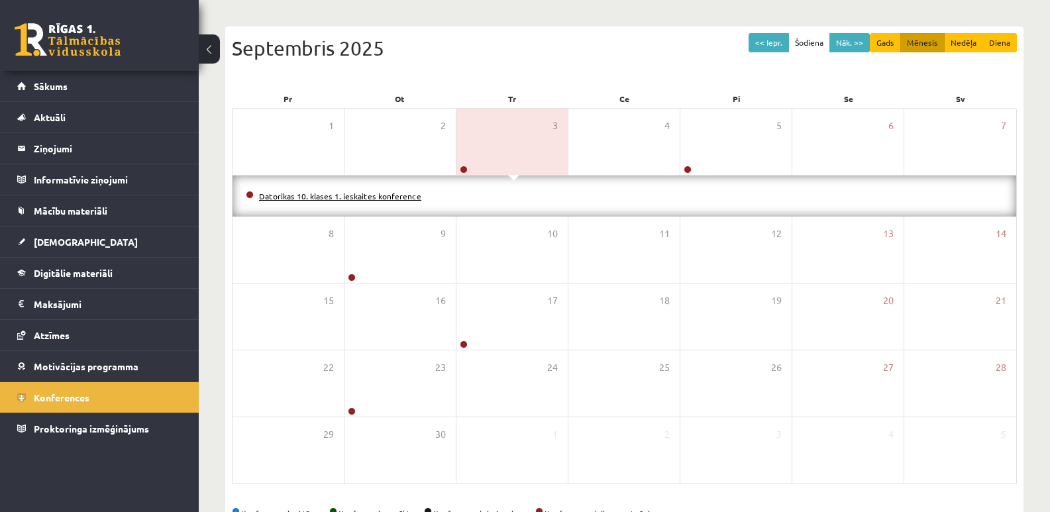
click at [382, 194] on link "Datorikas 10. klases 1. ieskaites konference" at bounding box center [340, 196] width 162 height 11
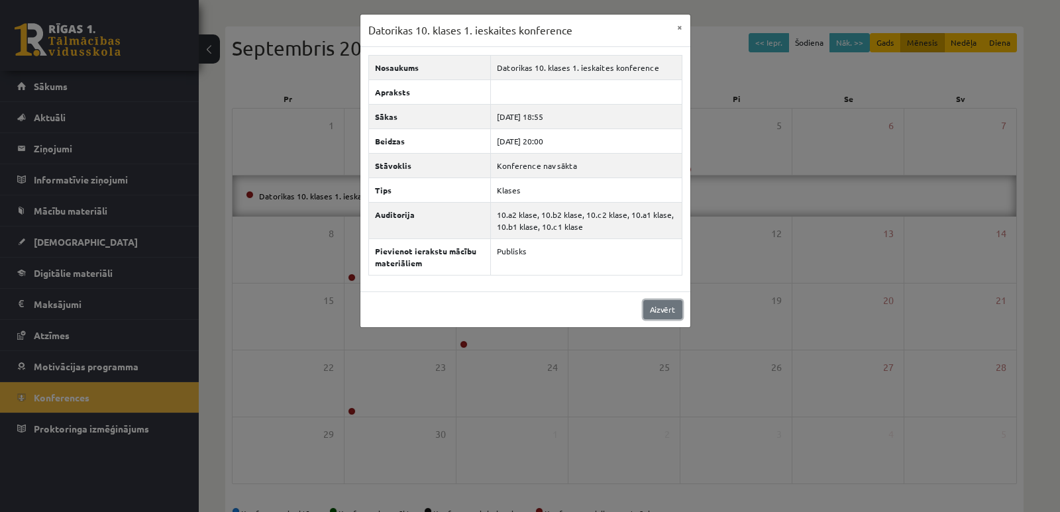
click at [674, 310] on link "Aizvērt" at bounding box center [662, 309] width 39 height 19
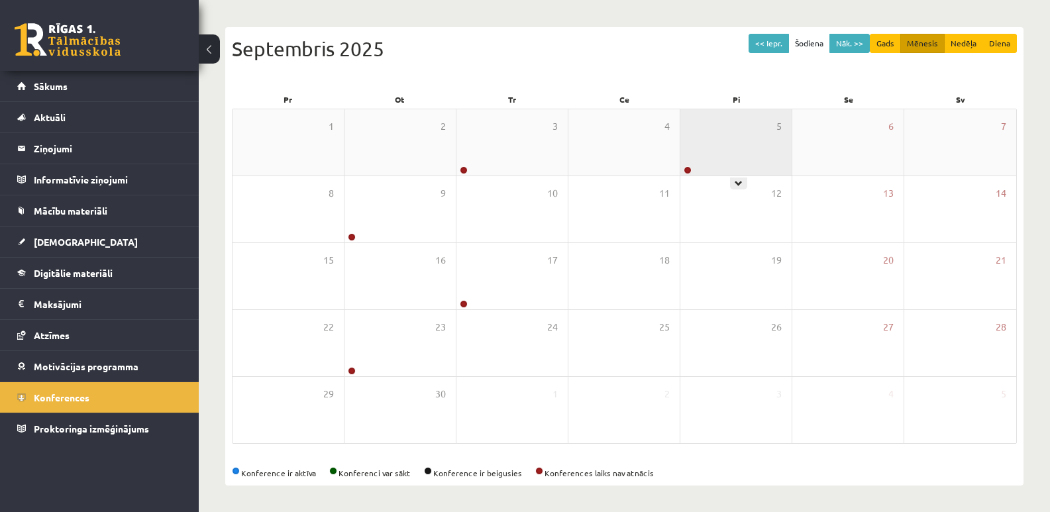
click at [710, 166] on div "5" at bounding box center [735, 142] width 111 height 66
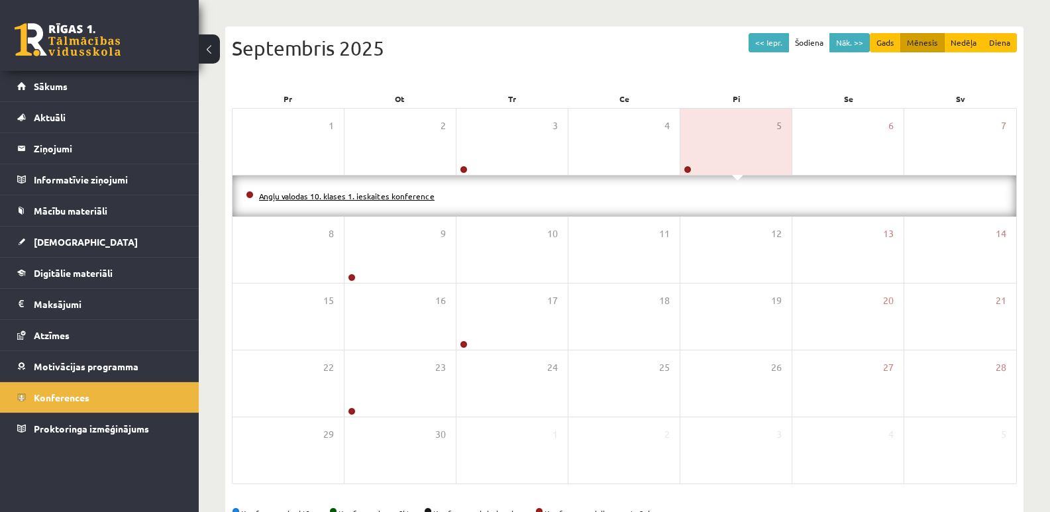
click at [352, 195] on link "Angļu valodas 10. klases 1. ieskaites konference" at bounding box center [347, 196] width 176 height 11
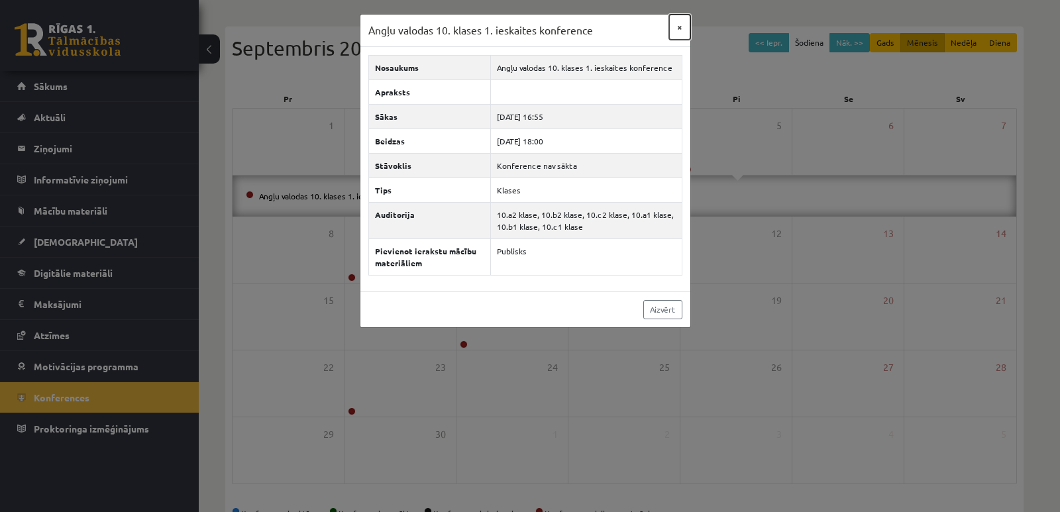
click at [680, 28] on button "×" at bounding box center [679, 27] width 21 height 25
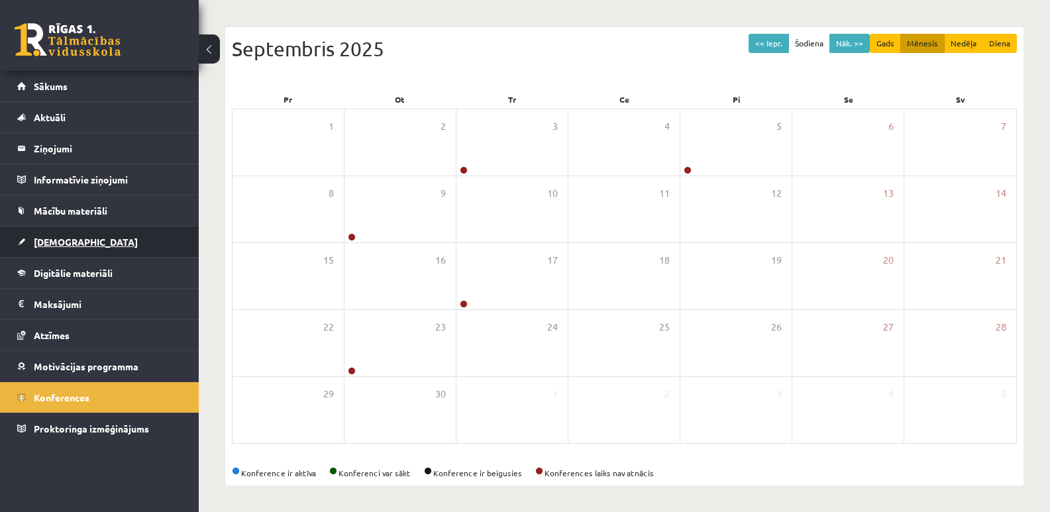
click at [64, 242] on span "[DEMOGRAPHIC_DATA]" at bounding box center [86, 242] width 104 height 12
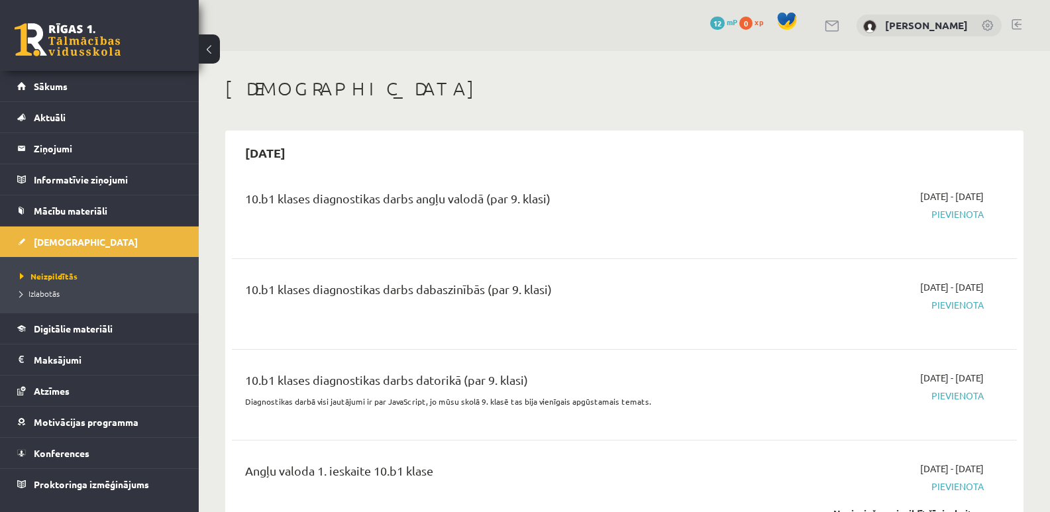
drag, startPoint x: 315, startPoint y: 160, endPoint x: 307, endPoint y: 161, distance: 8.1
click at [248, 163] on h2 "[DATE]" at bounding box center [265, 152] width 67 height 31
click at [970, 213] on span "Pievienota" at bounding box center [867, 214] width 233 height 14
click at [874, 236] on div "[DATE] - [DATE] [GEOGRAPHIC_DATA]" at bounding box center [867, 213] width 253 height 48
click at [591, 199] on div "10.b1 klases diagnostikas darbs angļu valodā (par 9. klasi)" at bounding box center [488, 201] width 486 height 25
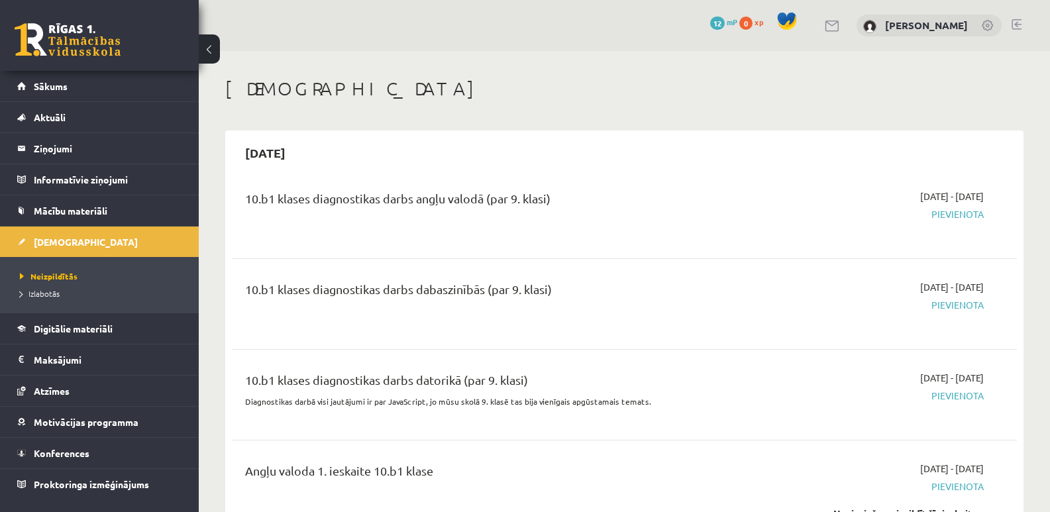
drag, startPoint x: 607, startPoint y: 280, endPoint x: 625, endPoint y: 297, distance: 25.8
click at [607, 281] on div "10.b1 klases diagnostikas darbs dabaszinībās (par 9. klasi)" at bounding box center [488, 292] width 486 height 25
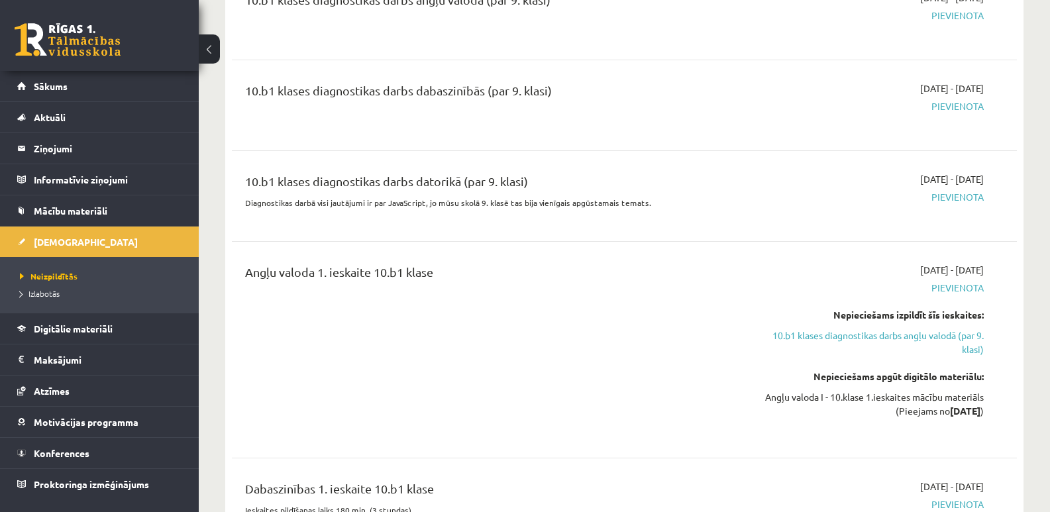
scroll to position [265, 0]
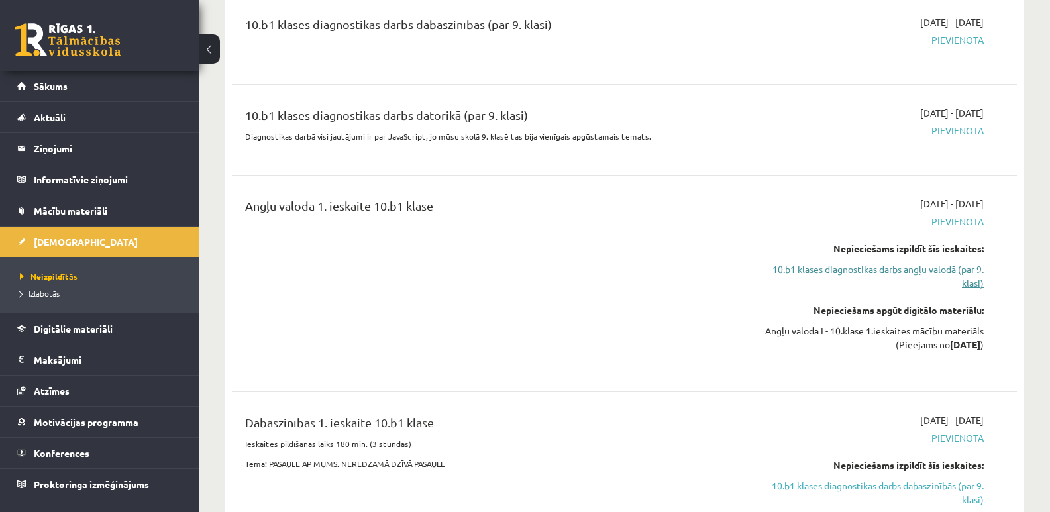
click at [936, 267] on link "10.b1 klases diagnostikas darbs angļu valodā (par 9. klasi)" at bounding box center [867, 276] width 233 height 28
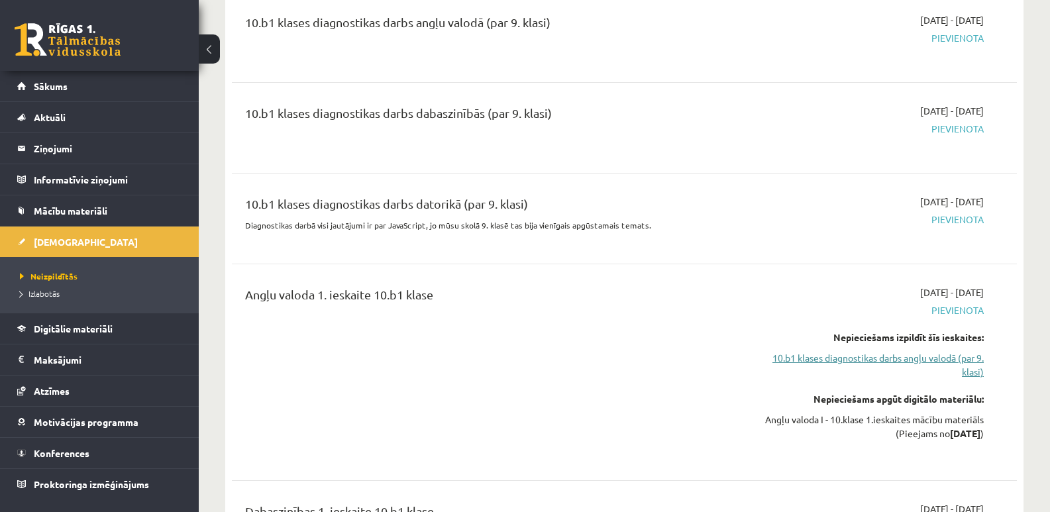
click at [939, 358] on link "10.b1 klases diagnostikas darbs angļu valodā (par 9. klasi)" at bounding box center [867, 365] width 233 height 28
click at [947, 356] on link "10.b1 klases diagnostikas darbs angļu valodā (par 9. klasi)" at bounding box center [867, 365] width 233 height 28
click at [734, 345] on div "Angļu valoda 1. ieskaite 10.b1 klase" at bounding box center [487, 372] width 505 height 174
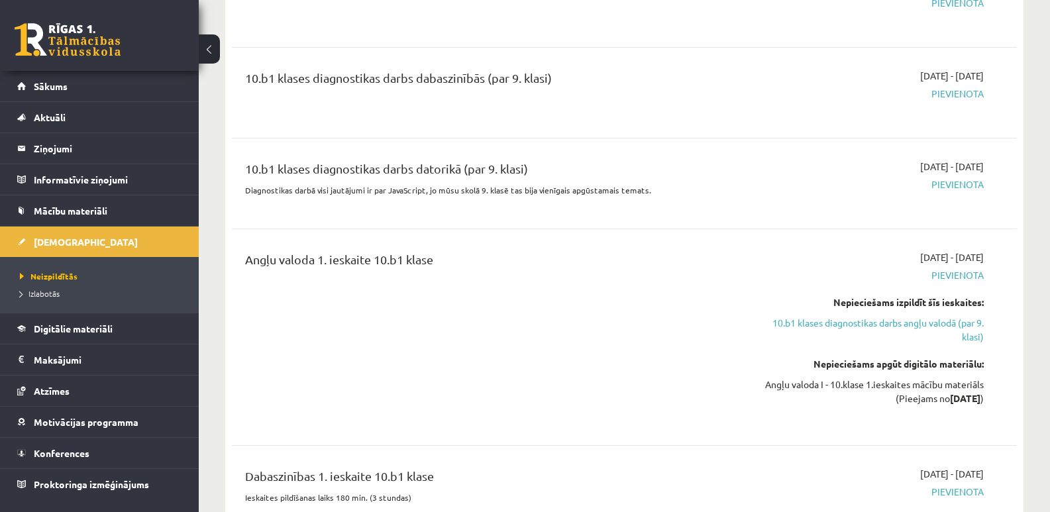
scroll to position [242, 0]
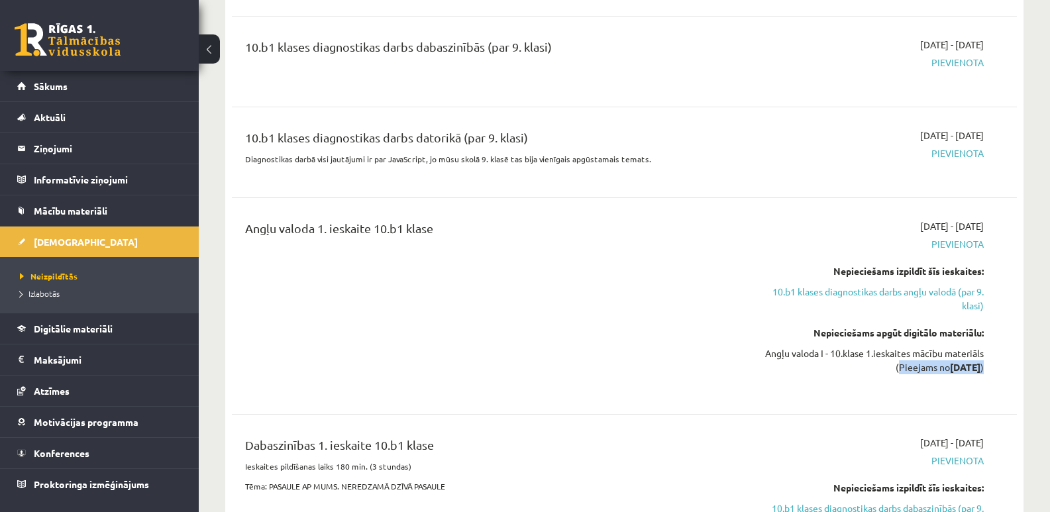
drag, startPoint x: 992, startPoint y: 365, endPoint x: 864, endPoint y: 368, distance: 127.9
click at [864, 368] on div "[DATE] - [DATE] [GEOGRAPHIC_DATA] Nepieciešams izpildīt šīs ieskaites: 10.b1 kl…" at bounding box center [867, 306] width 253 height 174
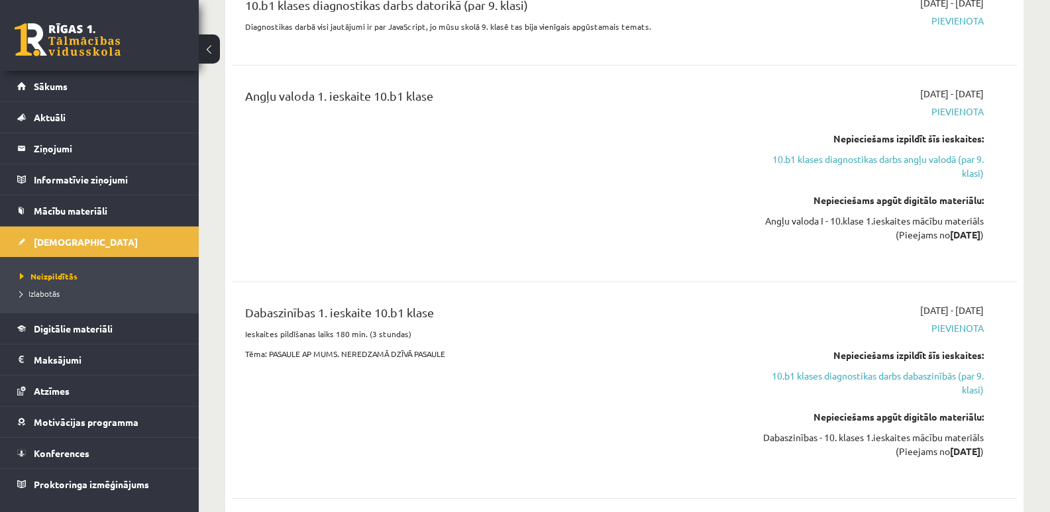
click at [895, 447] on div "Dabaszinības - 10. klases 1.ieskaites mācību materiāls (Pieejams no [DATE] )" at bounding box center [867, 445] width 233 height 28
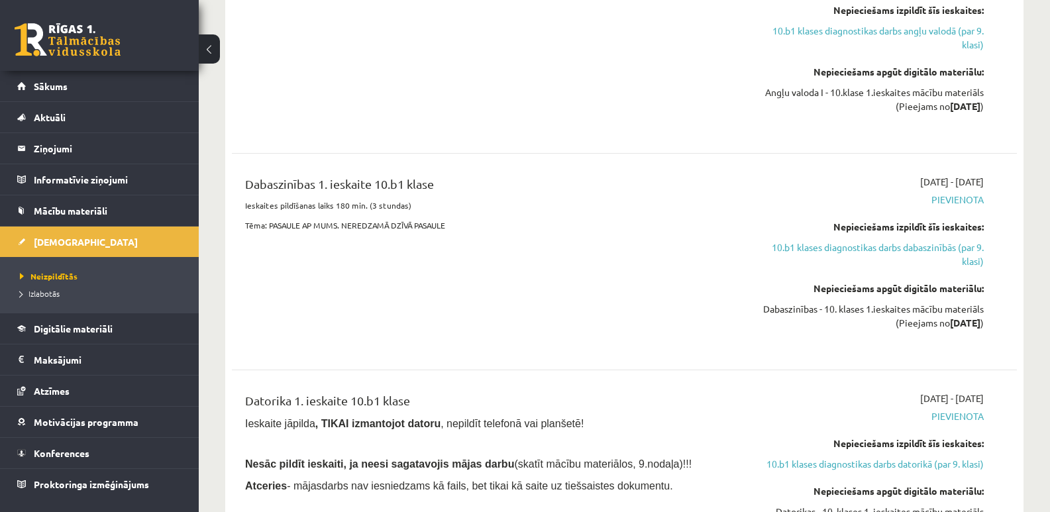
scroll to position [507, 0]
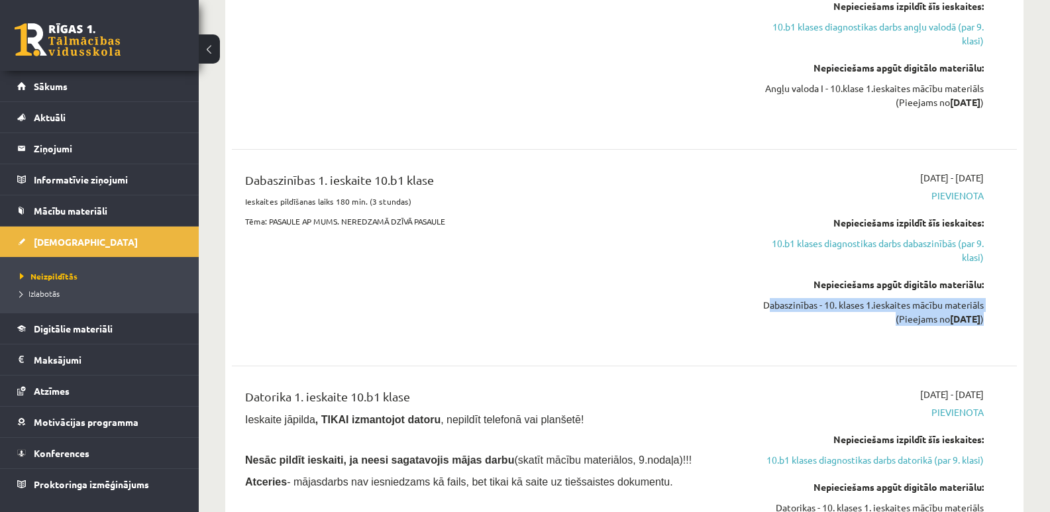
drag, startPoint x: 751, startPoint y: 303, endPoint x: 982, endPoint y: 321, distance: 231.9
click at [982, 321] on div "Dabaszinības - 10. klases 1.ieskaites mācību materiāls (Pieejams no [DATE] )" at bounding box center [867, 312] width 233 height 28
click at [860, 334] on div "[DATE] - [DATE] [GEOGRAPHIC_DATA] Nepieciešams izpildīt šīs ieskaites: 10.b1 kl…" at bounding box center [867, 258] width 253 height 174
click at [919, 315] on div "Dabaszinības - 10. klases 1.ieskaites mācību materiāls (Pieejams no [DATE] )" at bounding box center [867, 312] width 233 height 28
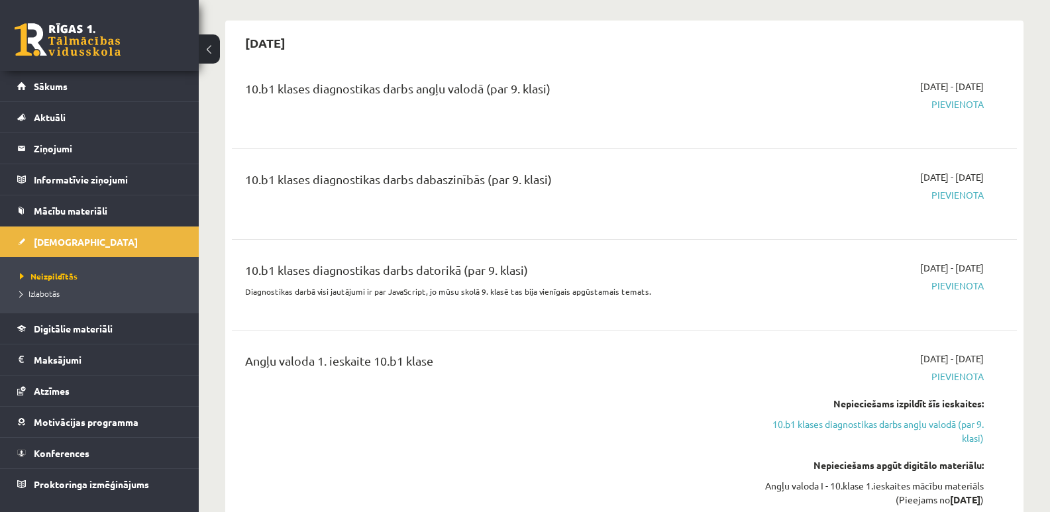
scroll to position [44, 0]
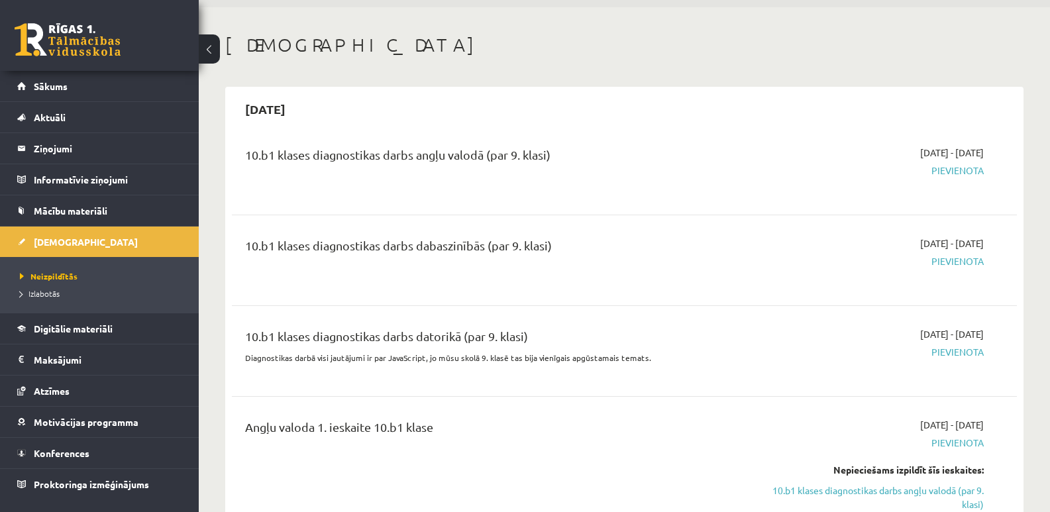
drag, startPoint x: 313, startPoint y: 152, endPoint x: 560, endPoint y: 158, distance: 246.5
click at [560, 158] on div "10.b1 klases diagnostikas darbs angļu valodā (par 9. klasi)" at bounding box center [488, 158] width 486 height 25
copy div "diagnostikas darbs angļu valodā (par 9. klasi)"
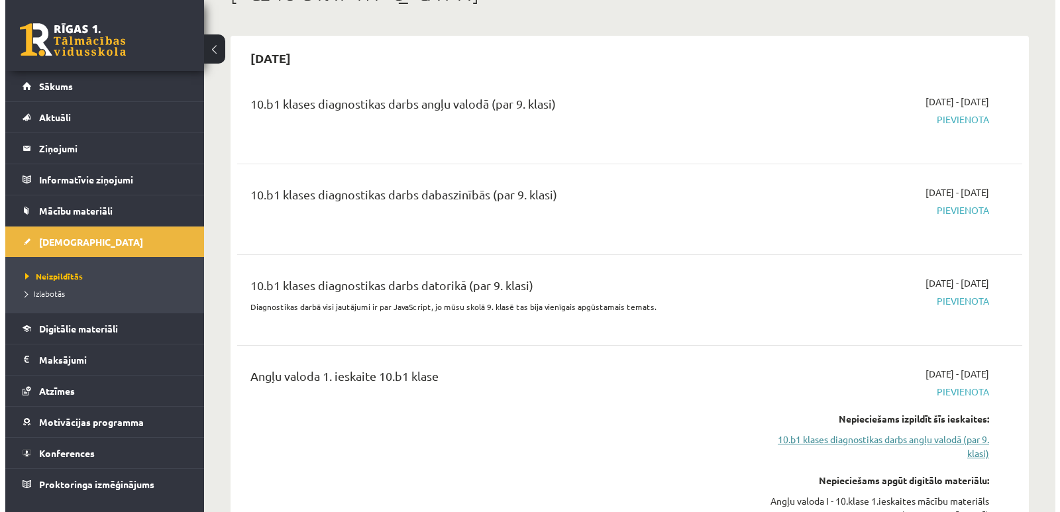
scroll to position [0, 0]
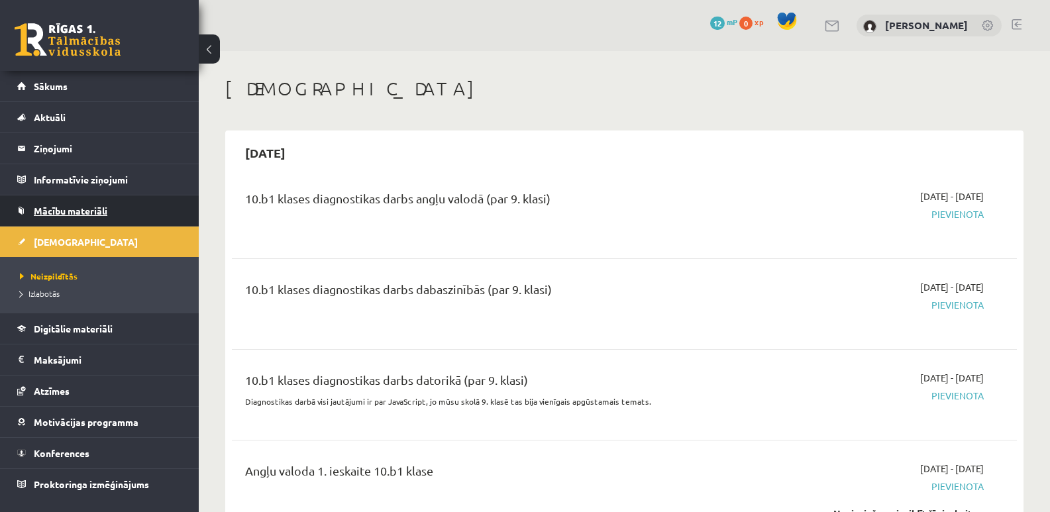
click at [56, 213] on span "Mācību materiāli" at bounding box center [71, 211] width 74 height 12
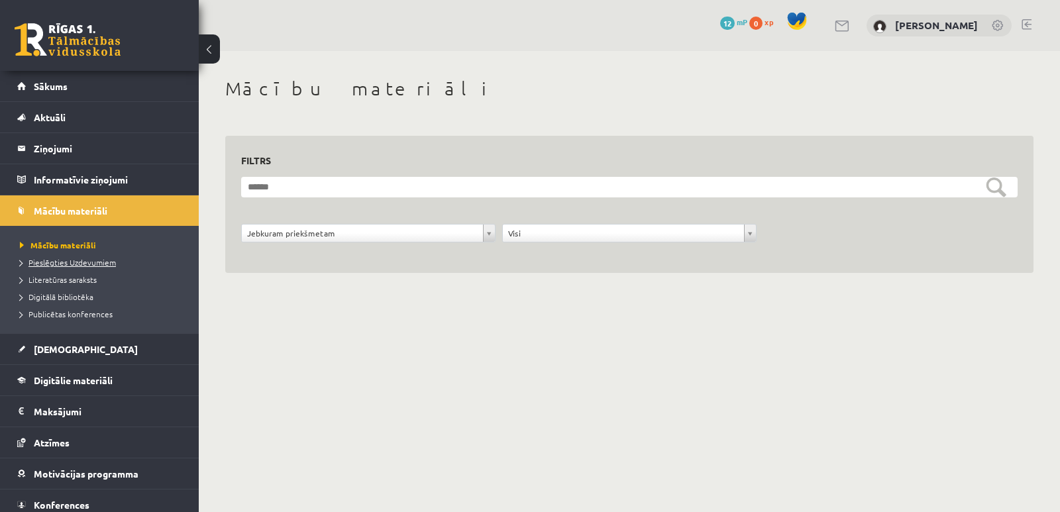
click at [64, 267] on link "Pieslēgties Uzdevumiem" at bounding box center [103, 262] width 166 height 12
